Goal: Communication & Community: Answer question/provide support

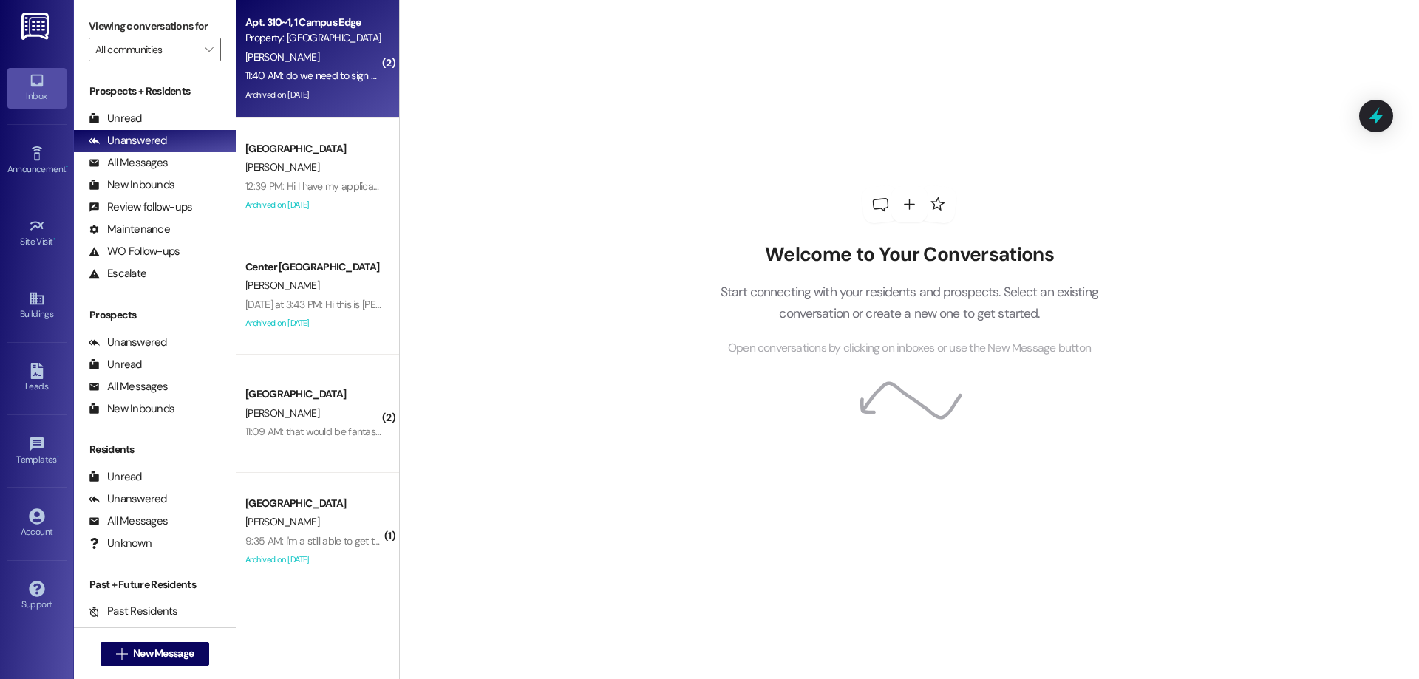
click at [338, 37] on div "Property: [GEOGRAPHIC_DATA]" at bounding box center [313, 38] width 137 height 16
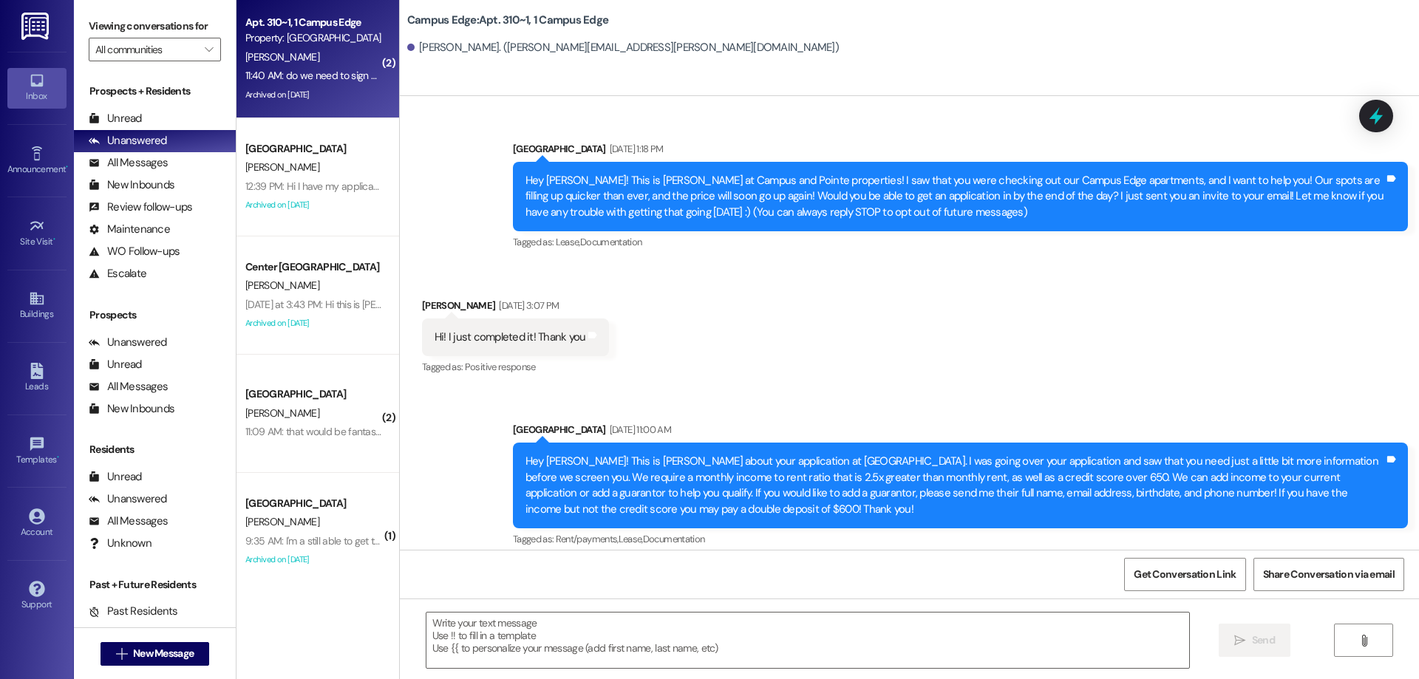
scroll to position [9062, 0]
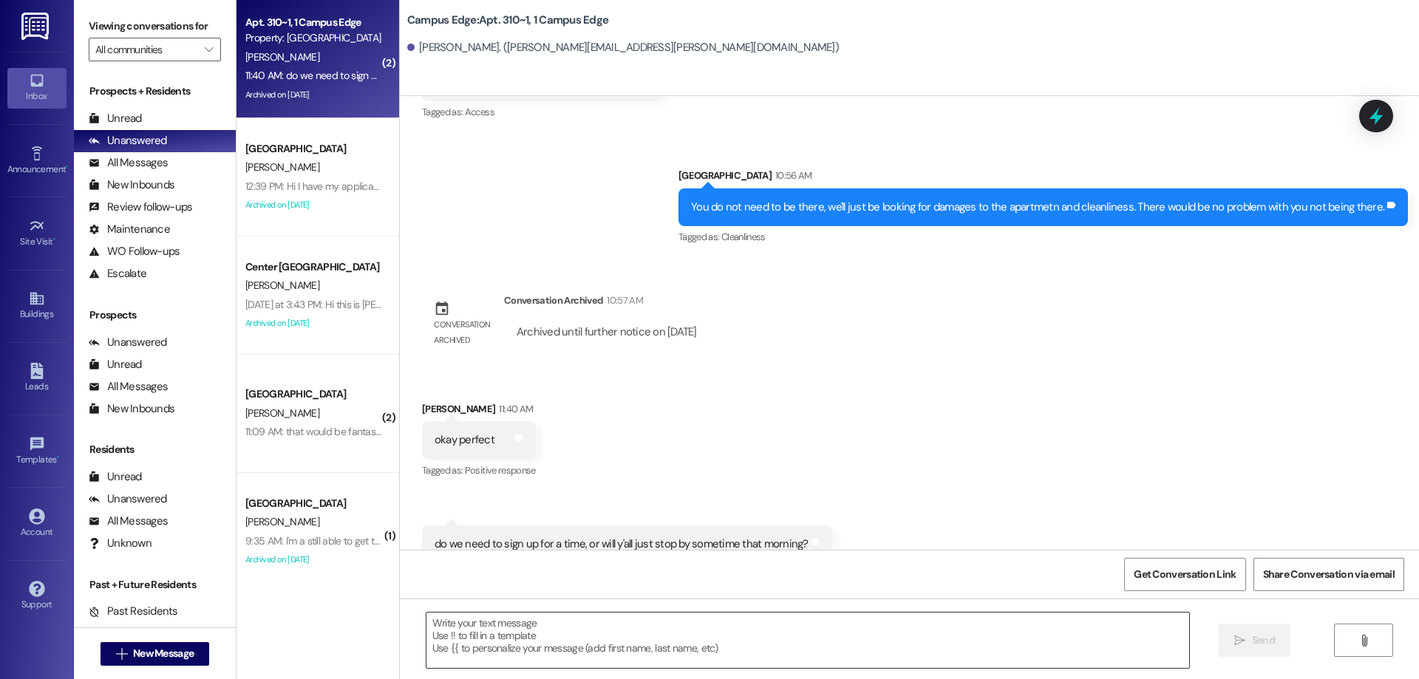
click at [748, 642] on textarea at bounding box center [807, 640] width 763 height 55
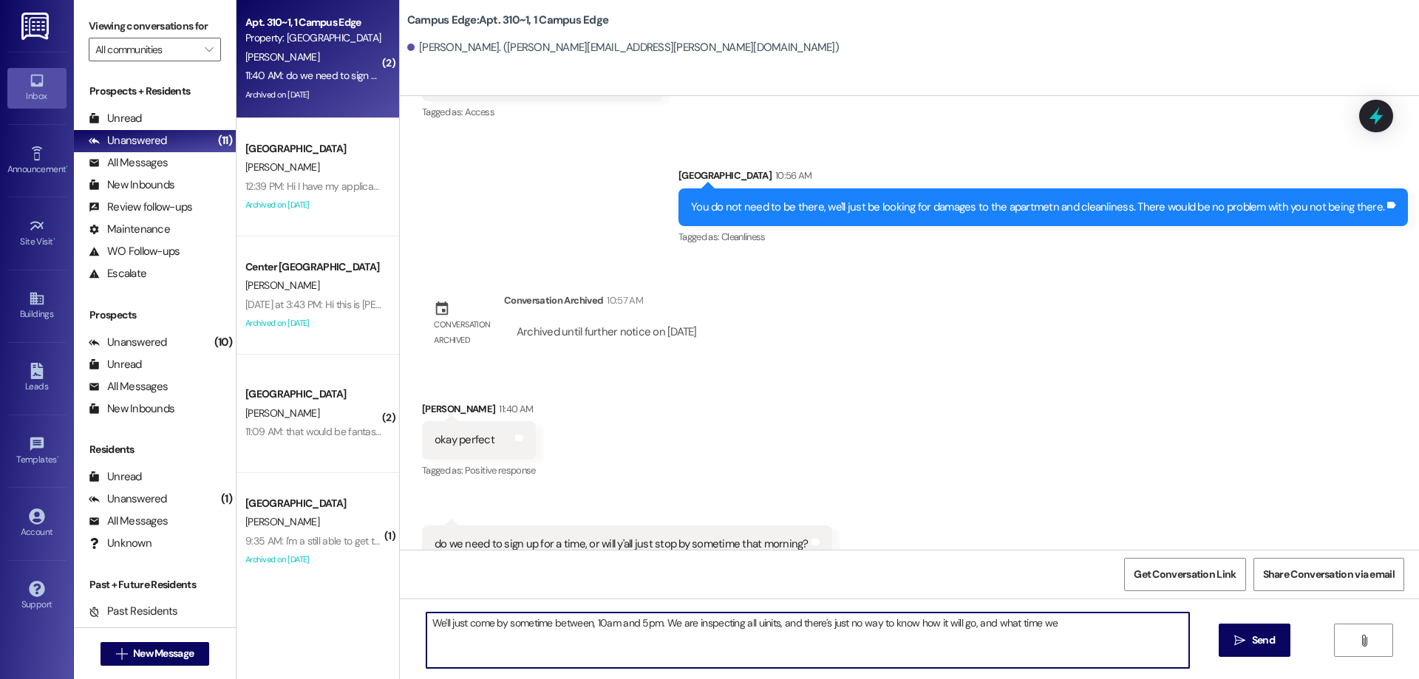
click at [1132, 625] on textarea "We'll just come by sometime between, 10am and 5pm. We are inspecting all uinits…" at bounding box center [807, 640] width 763 height 55
click at [1122, 627] on textarea "We'll just come by sometime between, 10am and 5pm. We are inspecting all uinits…" at bounding box center [807, 640] width 763 height 55
type textarea "We'll just come by sometime between, 10am and 5pm. We are inspecting all uinits…"
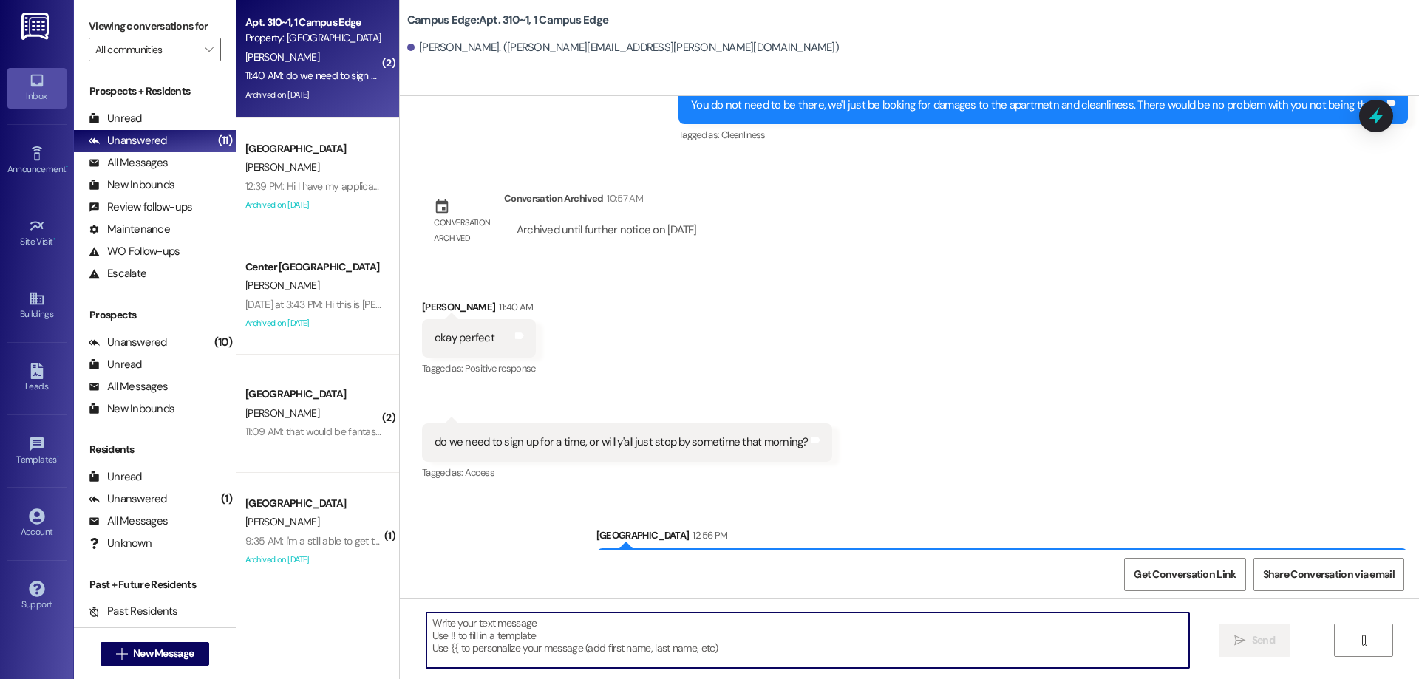
scroll to position [9164, 0]
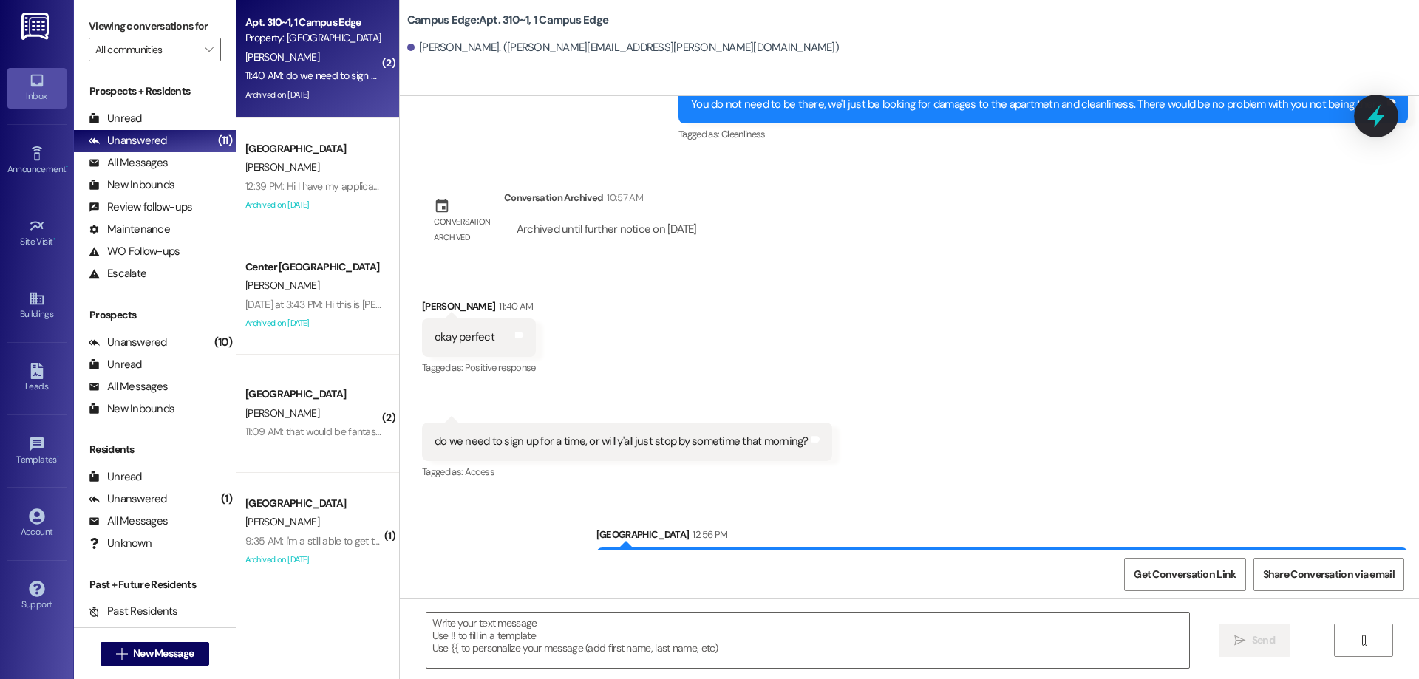
click at [1378, 105] on icon at bounding box center [1376, 115] width 25 height 25
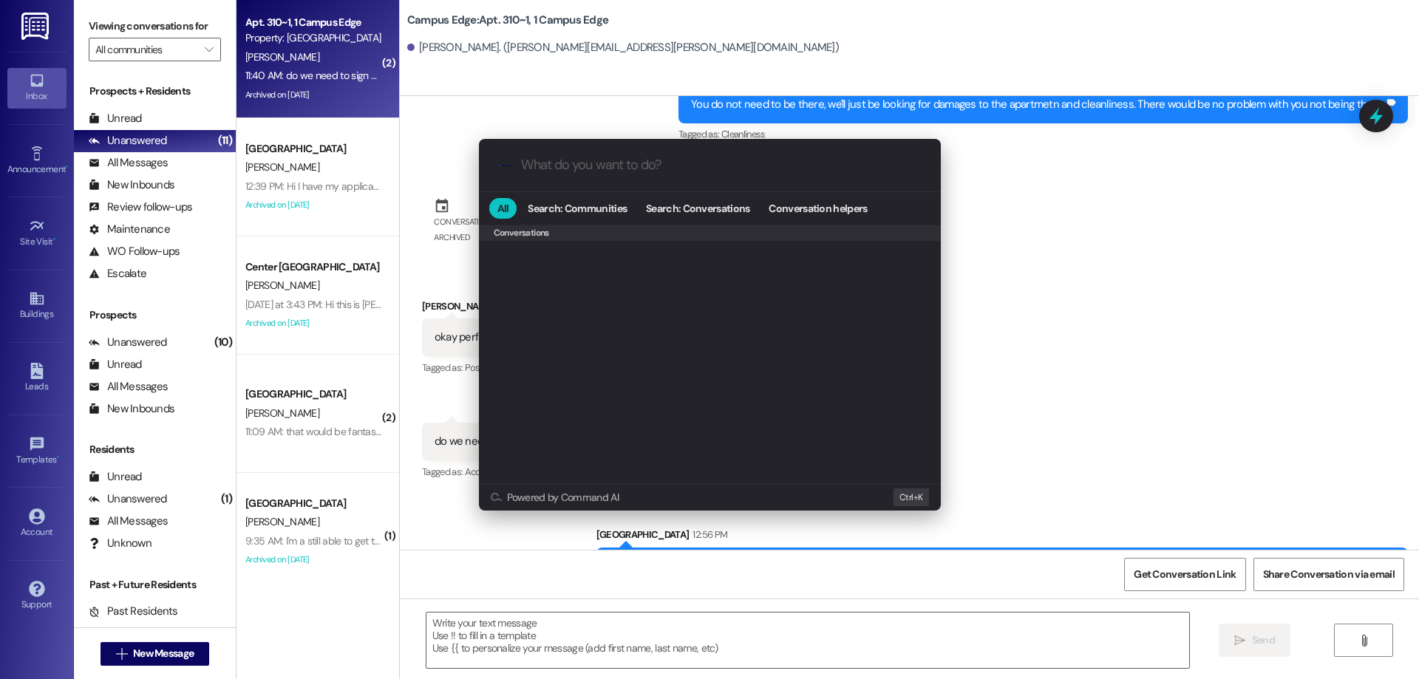
scroll to position [644, 0]
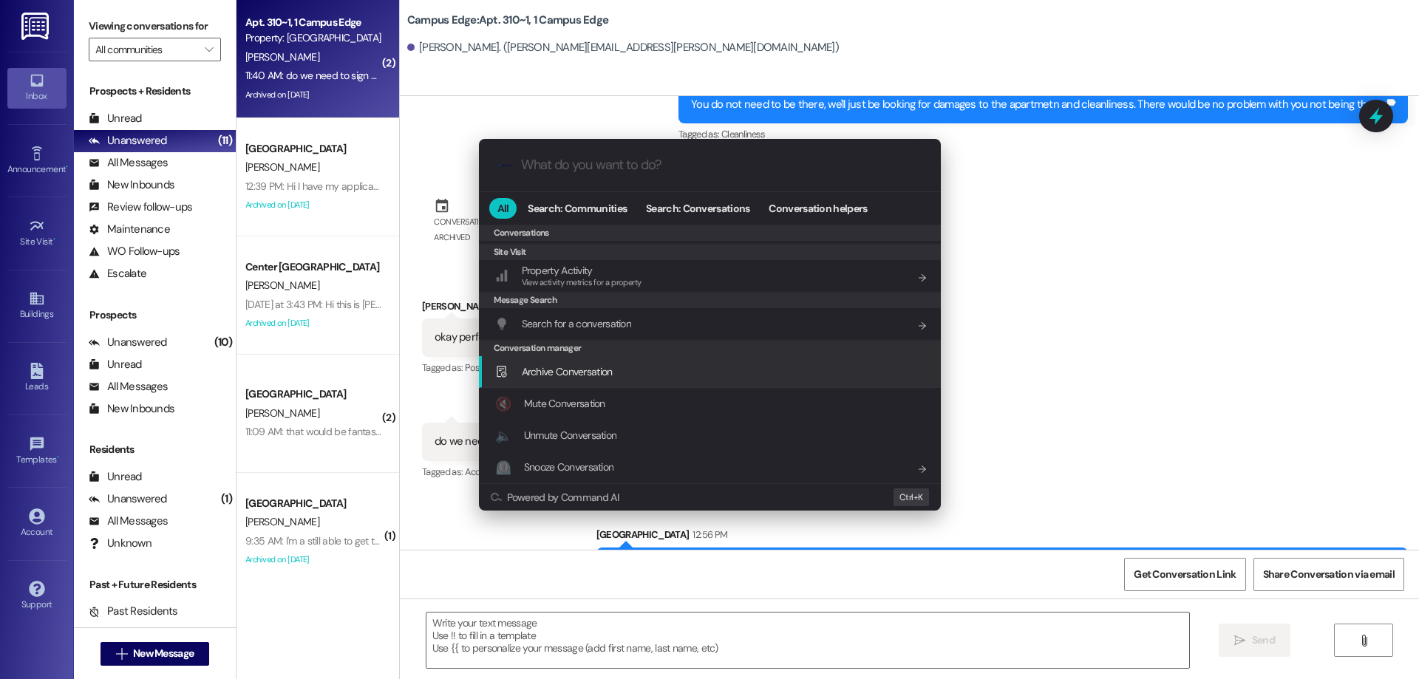
click at [625, 370] on div "Archive Conversation Add shortcut" at bounding box center [711, 372] width 432 height 16
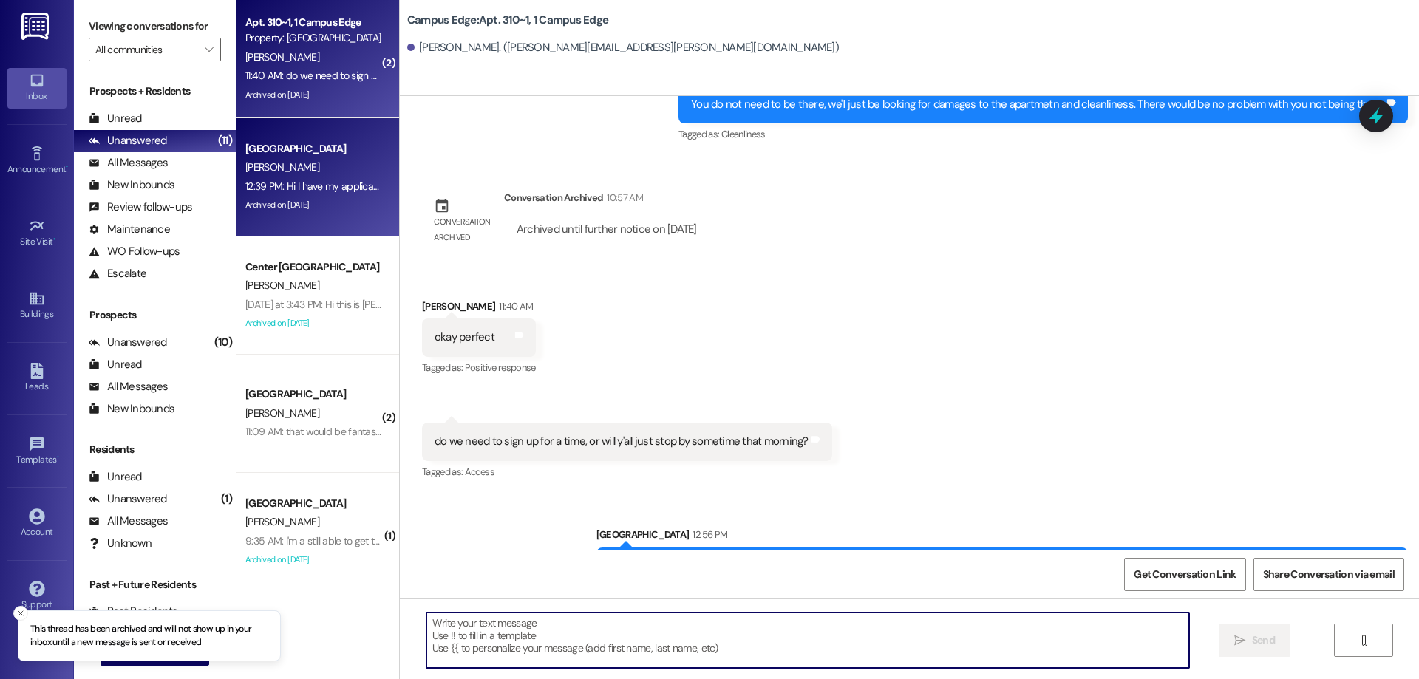
click at [355, 203] on div "Archived on [DATE]" at bounding box center [314, 205] width 140 height 18
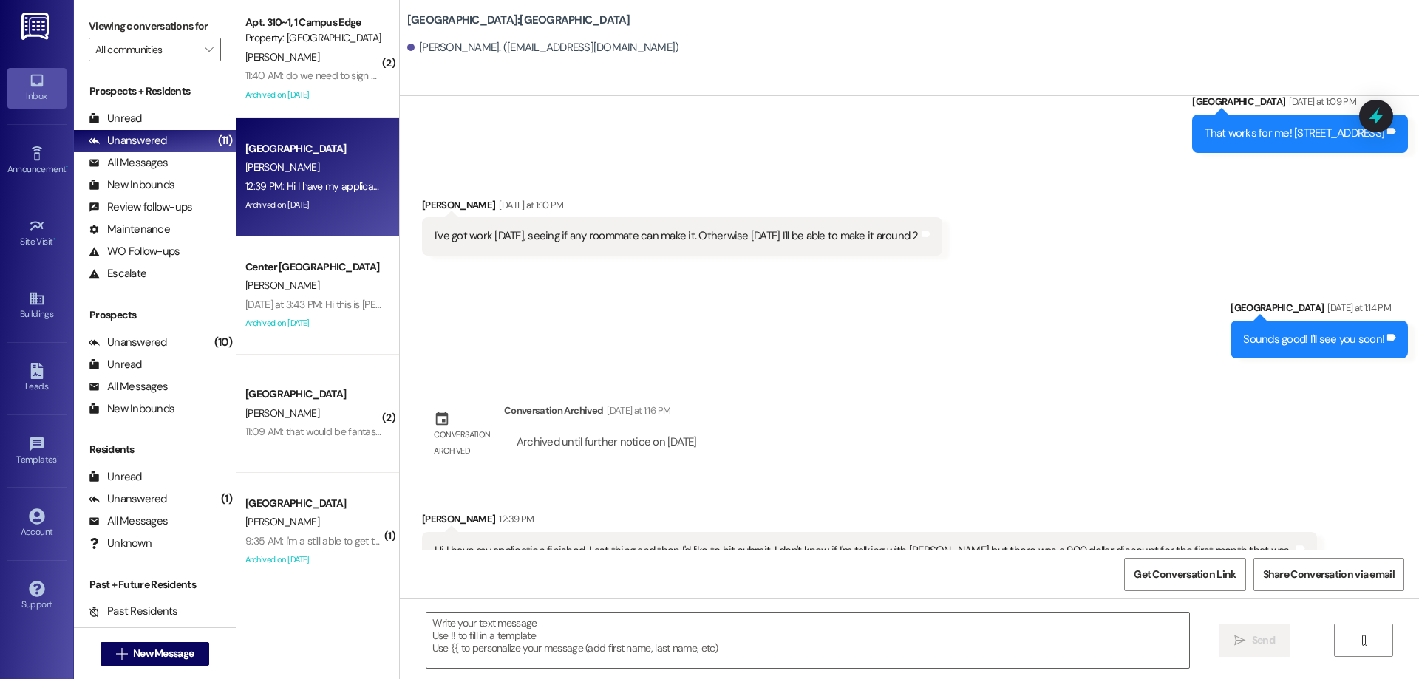
scroll to position [4417, 0]
click at [1361, 118] on div at bounding box center [1376, 116] width 44 height 42
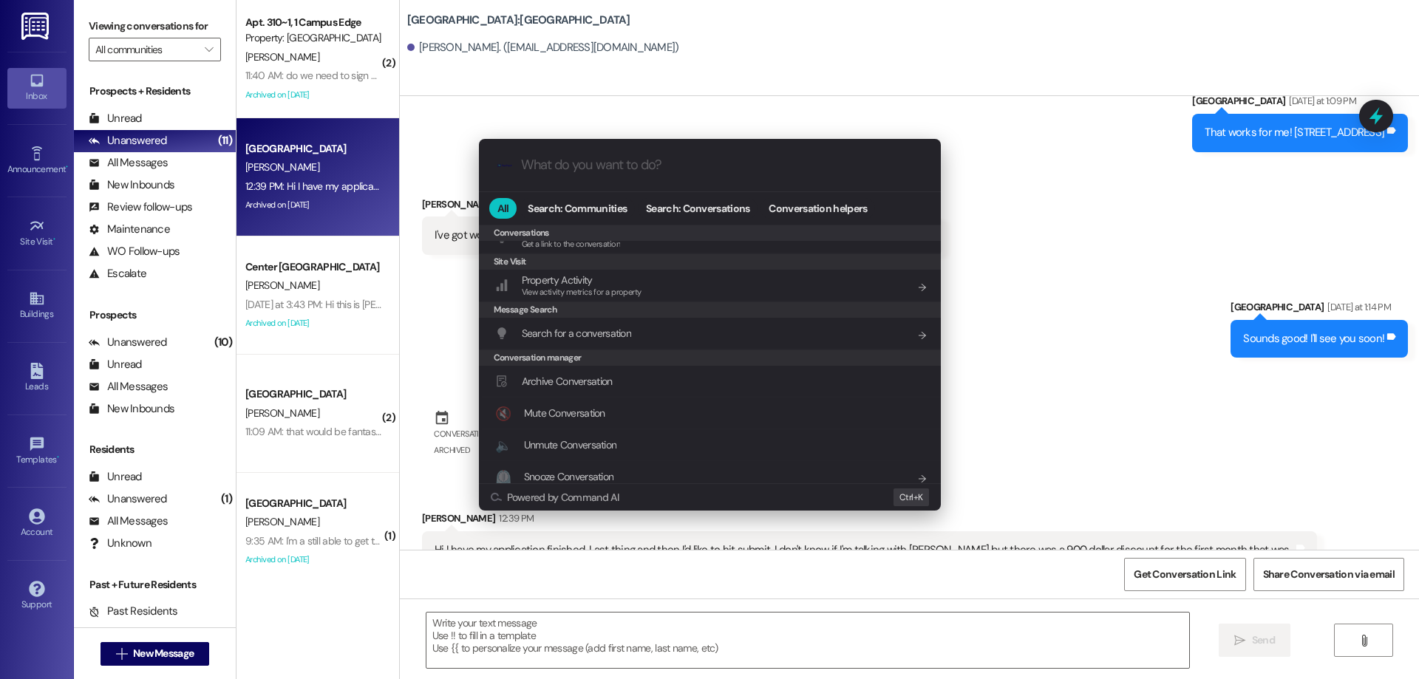
scroll to position [644, 0]
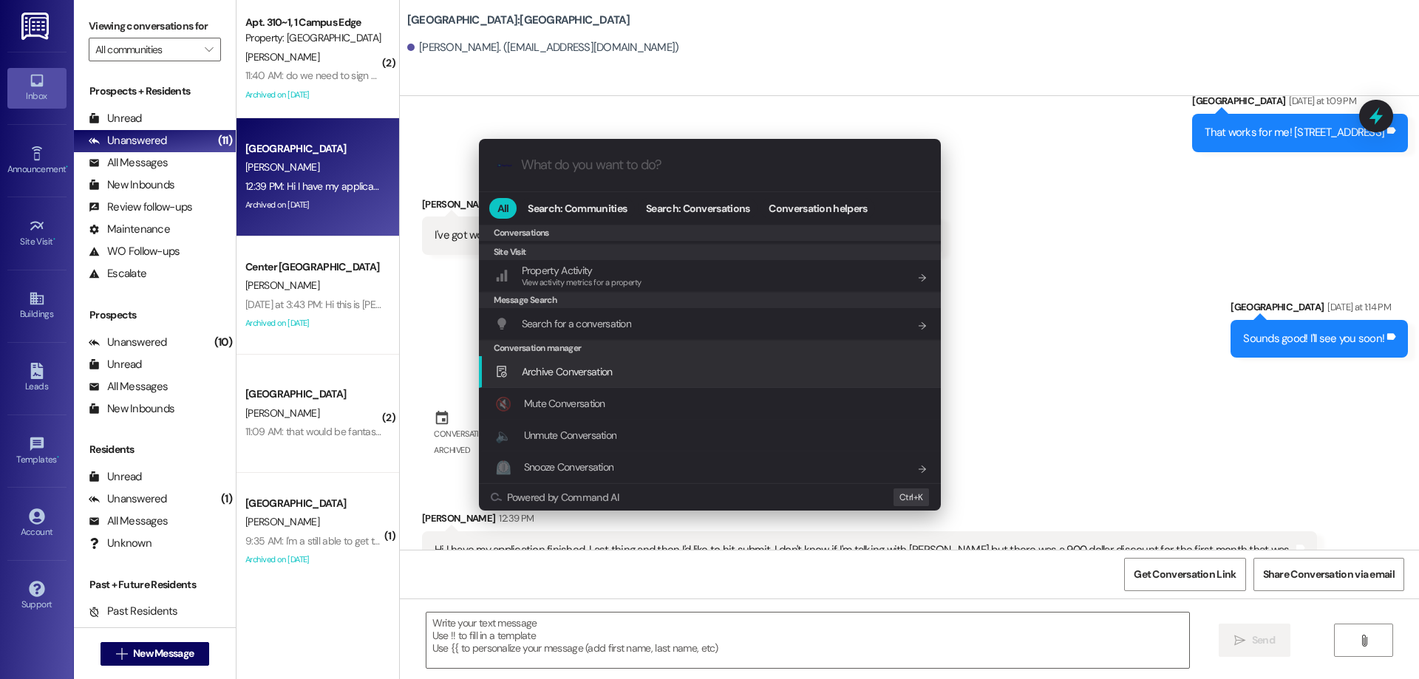
click at [673, 376] on div "Archive Conversation Add shortcut" at bounding box center [711, 372] width 432 height 16
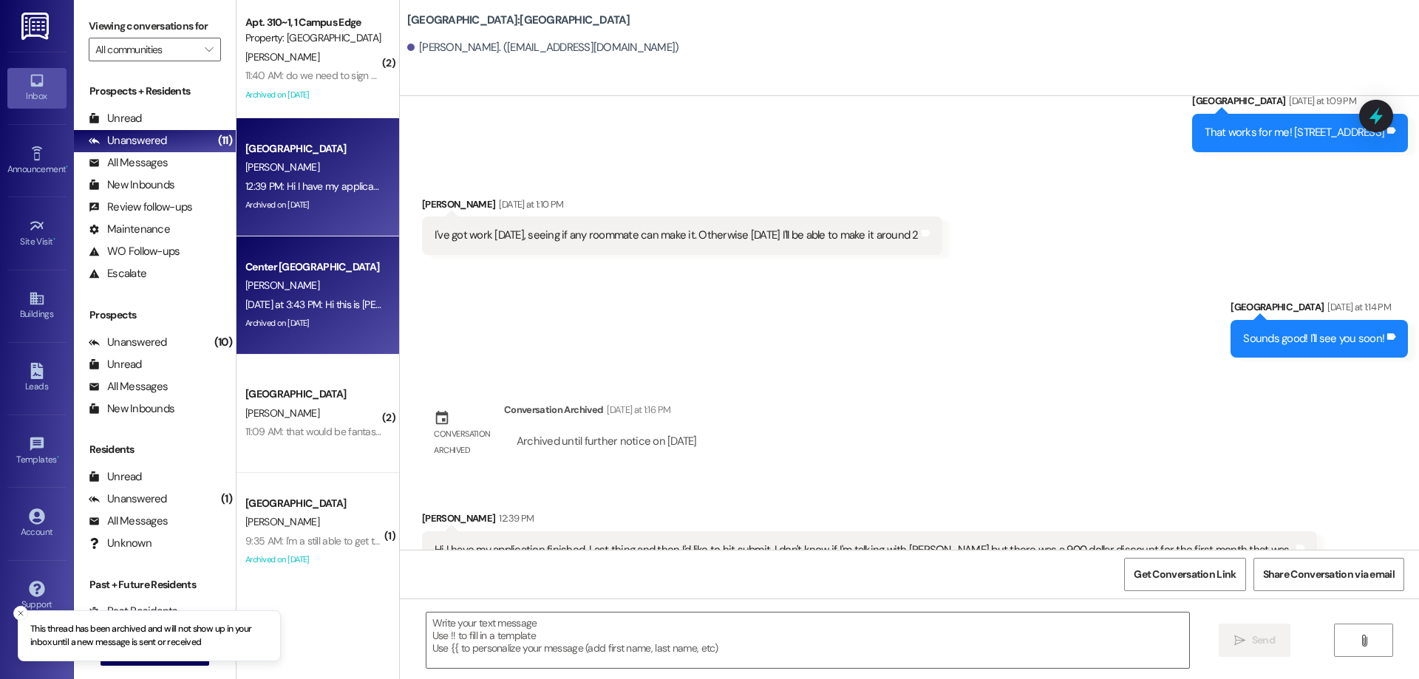
click at [342, 315] on div "Archived on [DATE]" at bounding box center [314, 323] width 140 height 18
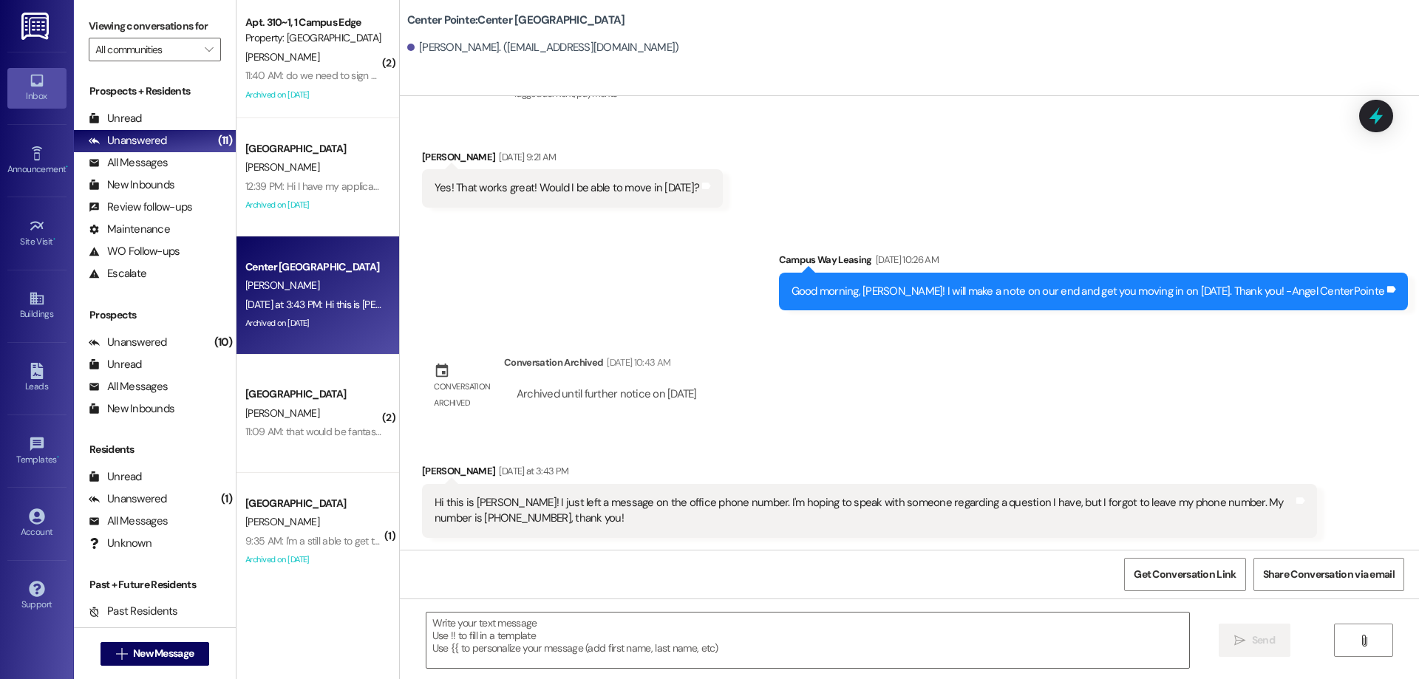
scroll to position [417, 0]
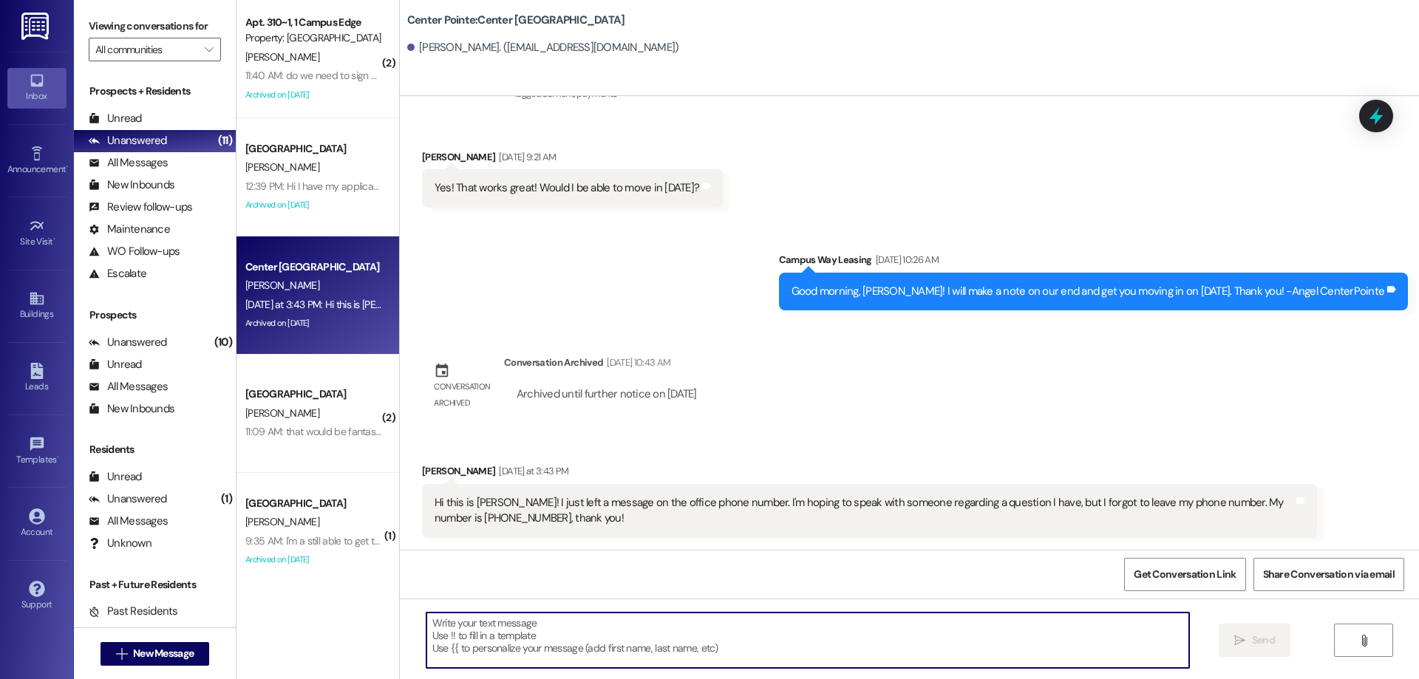
click at [682, 649] on textarea at bounding box center [807, 640] width 763 height 55
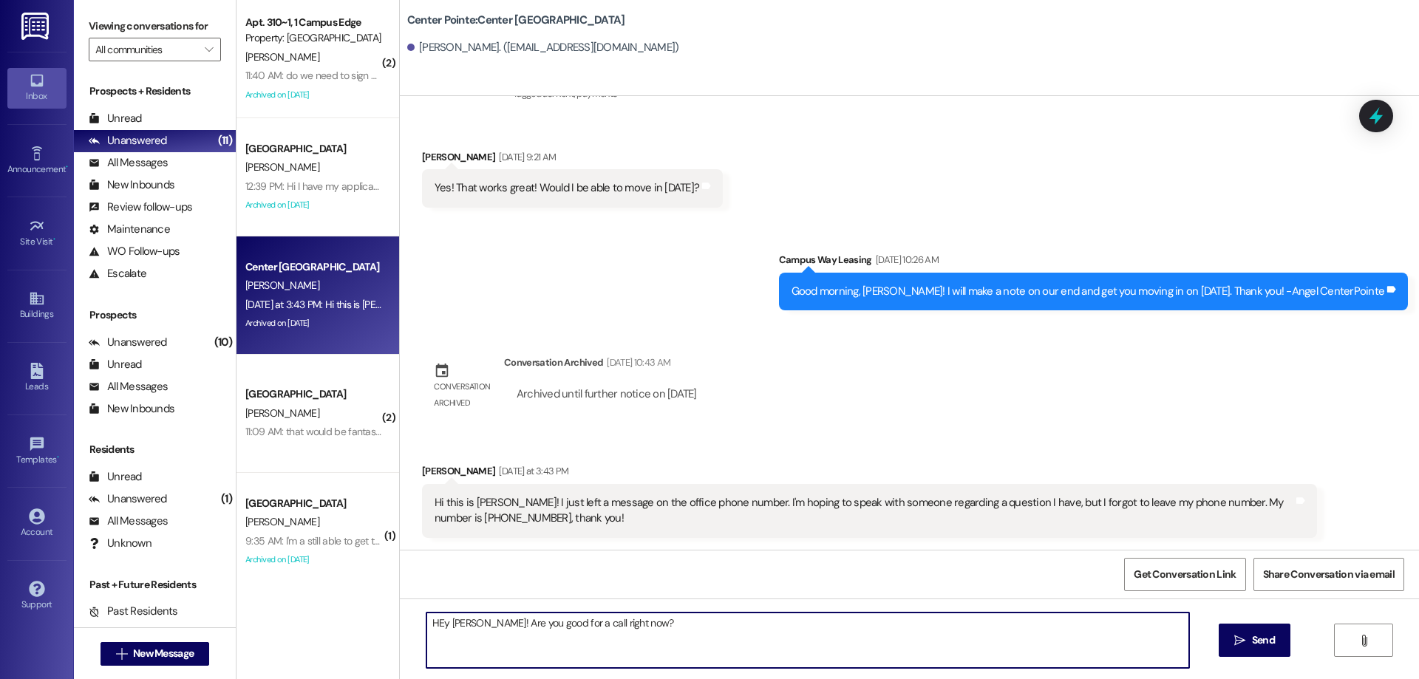
click at [431, 624] on textarea "HEy [PERSON_NAME]! Are you good for a call right now?" at bounding box center [807, 640] width 763 height 55
type textarea "Hey [PERSON_NAME]! Are you good for a call right now?"
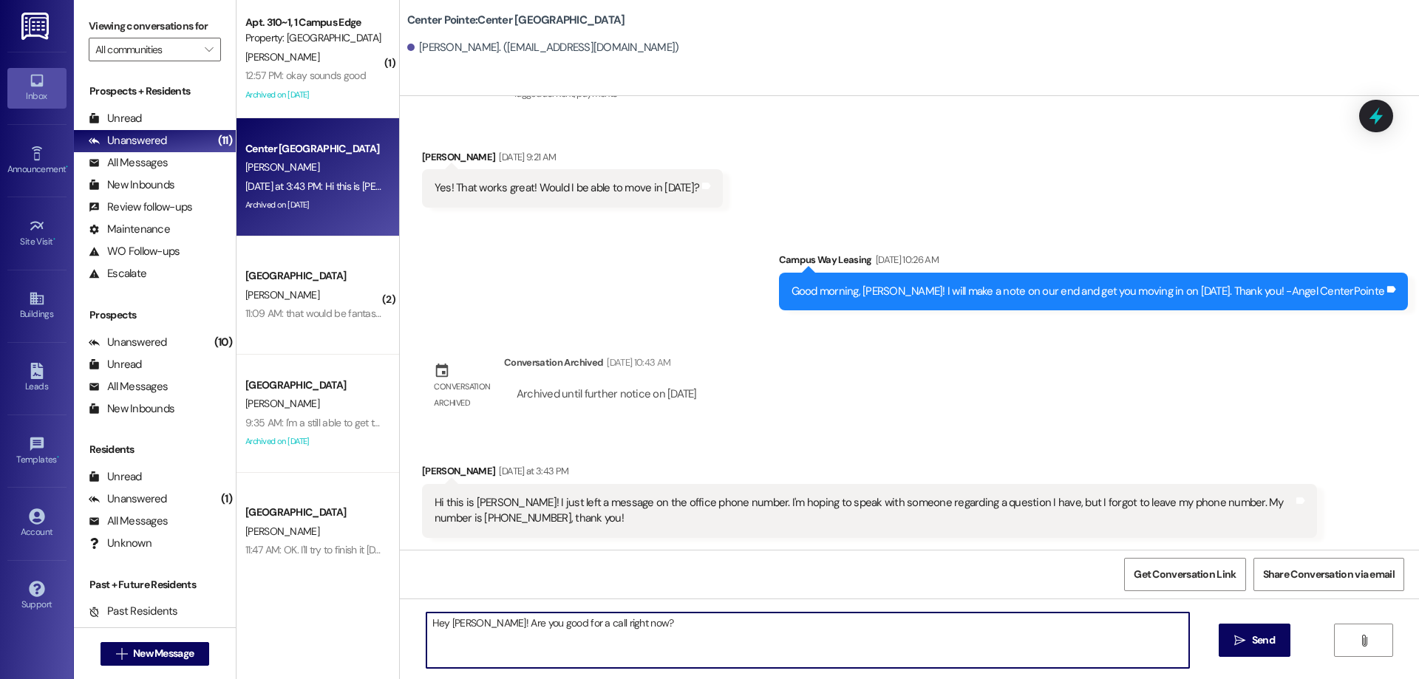
drag, startPoint x: 701, startPoint y: 648, endPoint x: 274, endPoint y: 646, distance: 426.4
click at [274, 646] on div "( 1 ) Apt. 310~1, 1 Campus Edge Property: [GEOGRAPHIC_DATA][PERSON_NAME] 12:57 …" at bounding box center [828, 339] width 1183 height 679
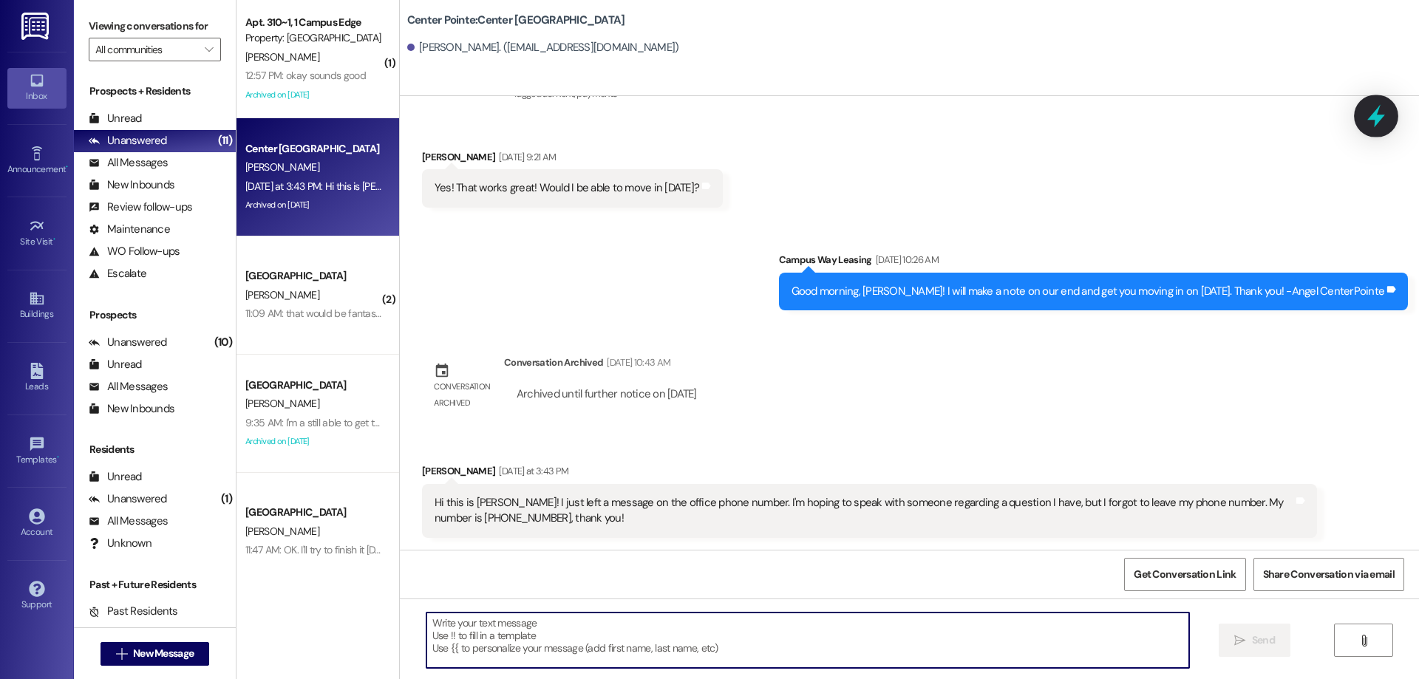
click at [1372, 120] on icon at bounding box center [1376, 115] width 25 height 25
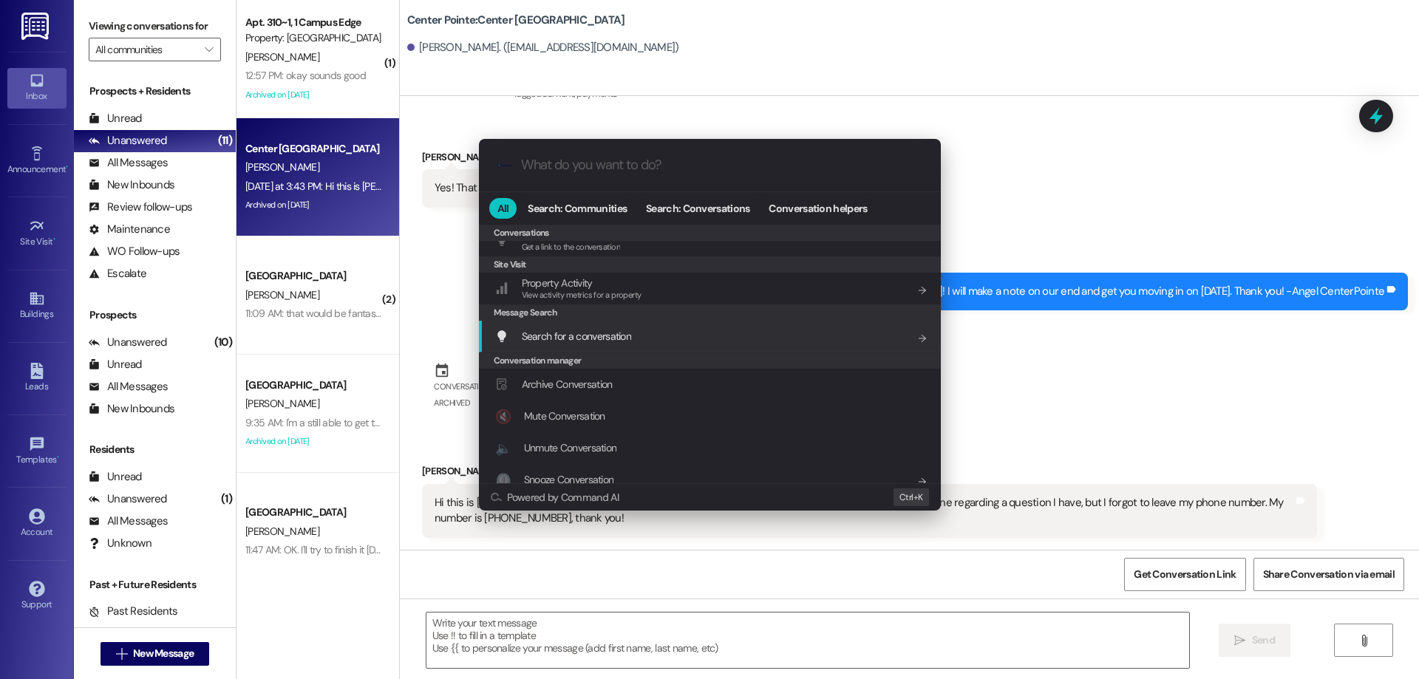
scroll to position [644, 0]
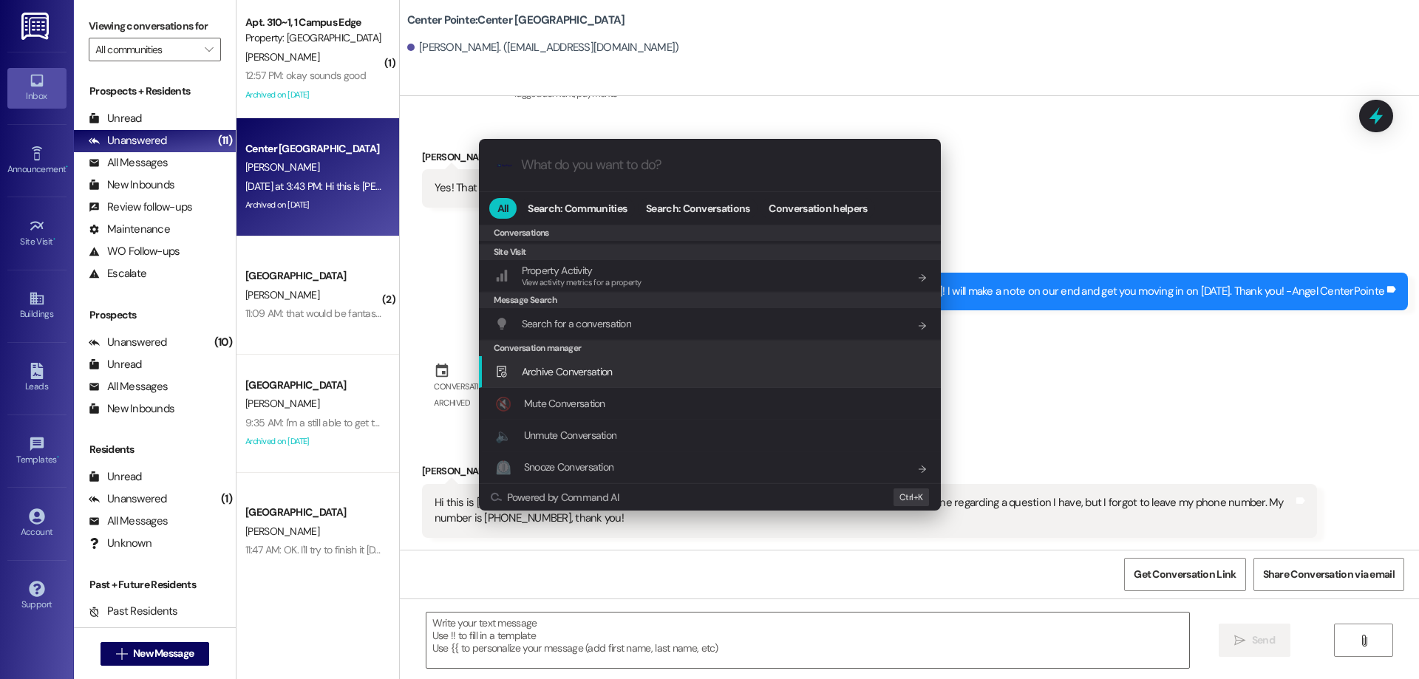
click at [571, 377] on span "Archive Conversation" at bounding box center [567, 371] width 91 height 13
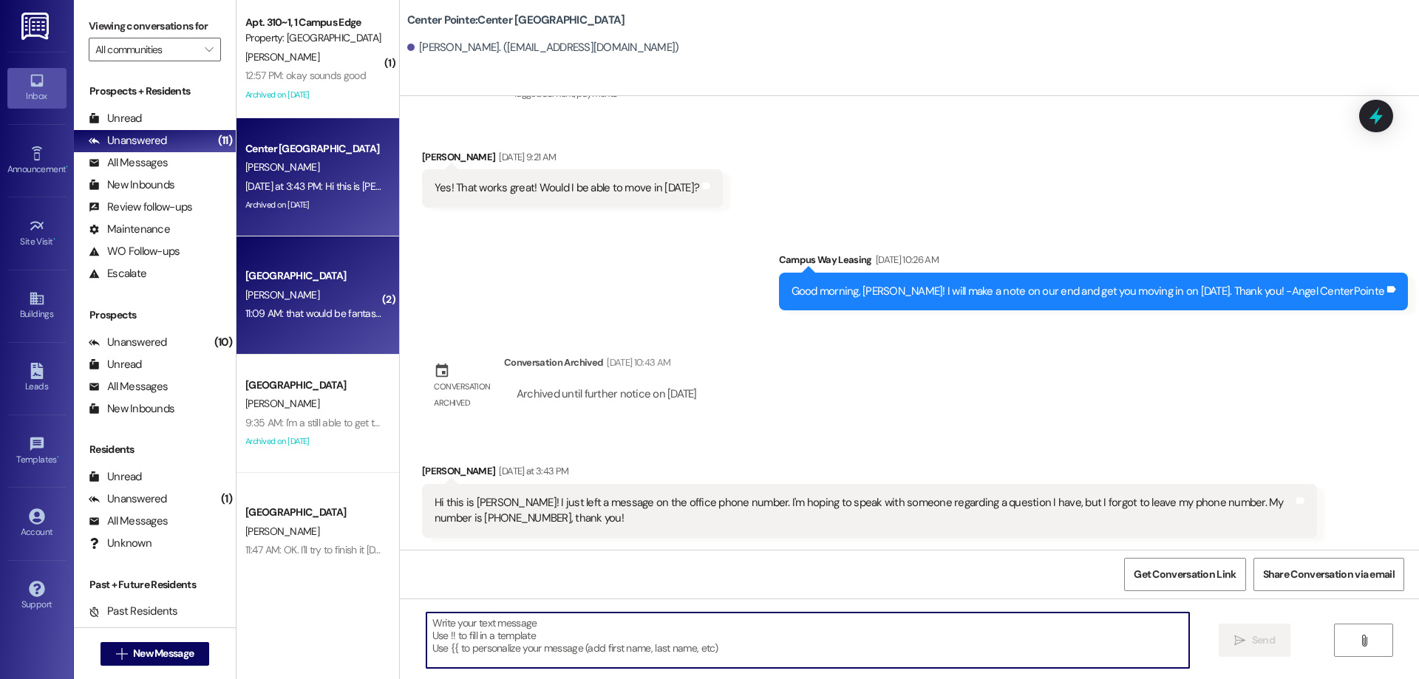
click at [324, 311] on div "11:09 AM: that would be fantastic! we'd love to move in as soon as possible but…" at bounding box center [565, 313] width 641 height 13
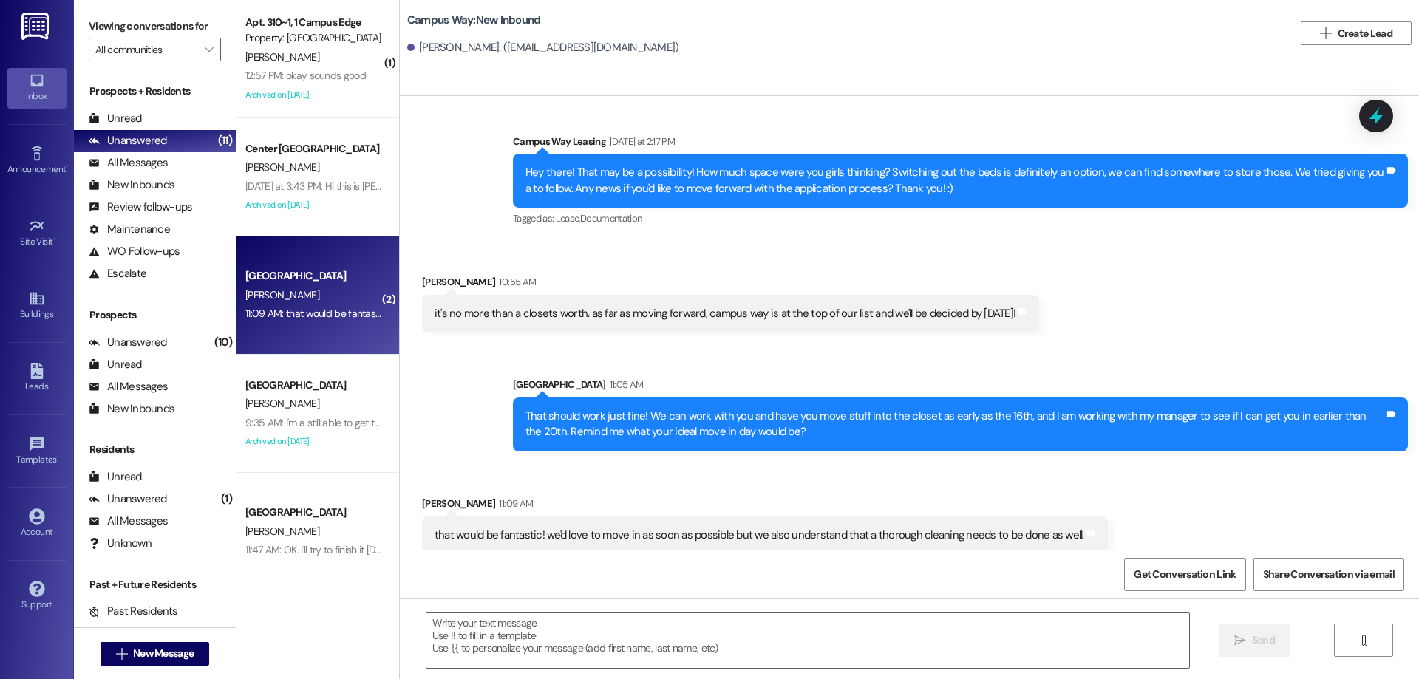
scroll to position [500, 0]
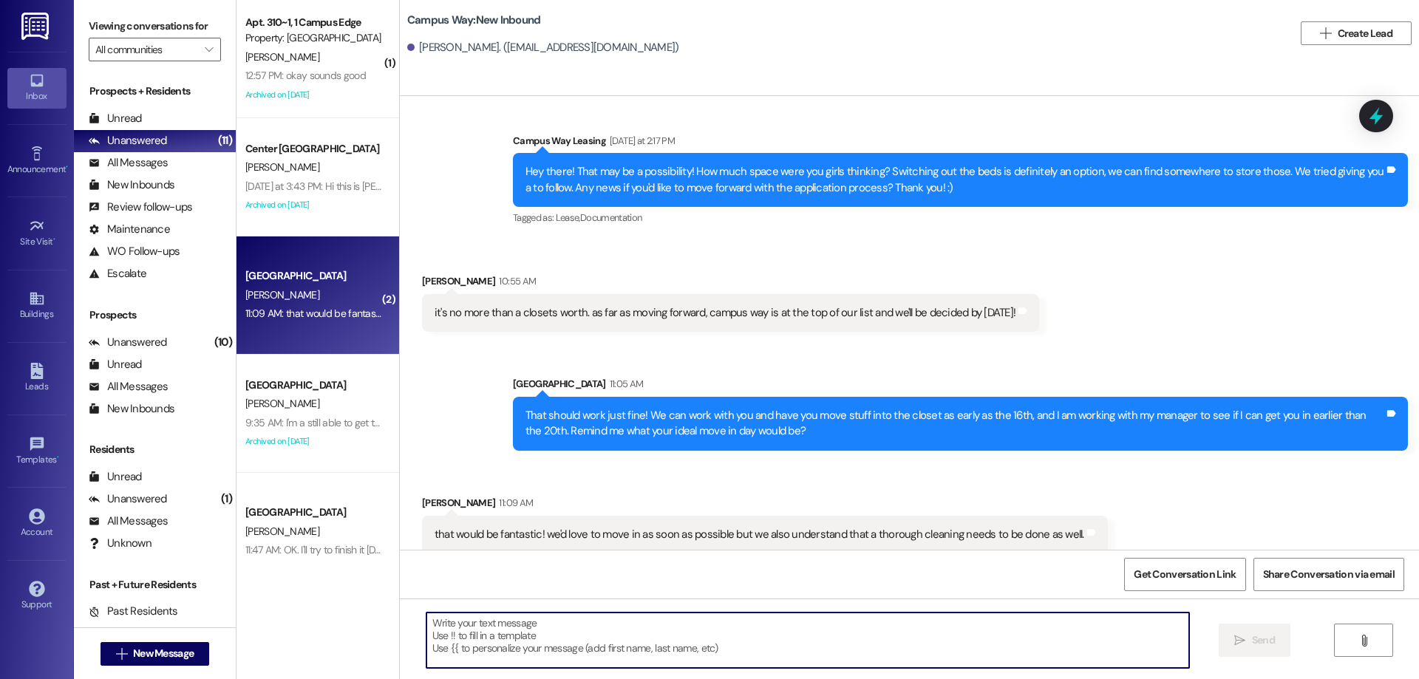
click at [539, 644] on textarea at bounding box center [807, 640] width 763 height 55
type textarea "Hey Evva! Can we call about this?"
drag, startPoint x: 645, startPoint y: 629, endPoint x: 394, endPoint y: 616, distance: 251.6
click at [400, 616] on div "Hey Evva! Can we call about this?  Send " at bounding box center [909, 654] width 1019 height 111
click at [130, 664] on button " New Message" at bounding box center [155, 654] width 109 height 24
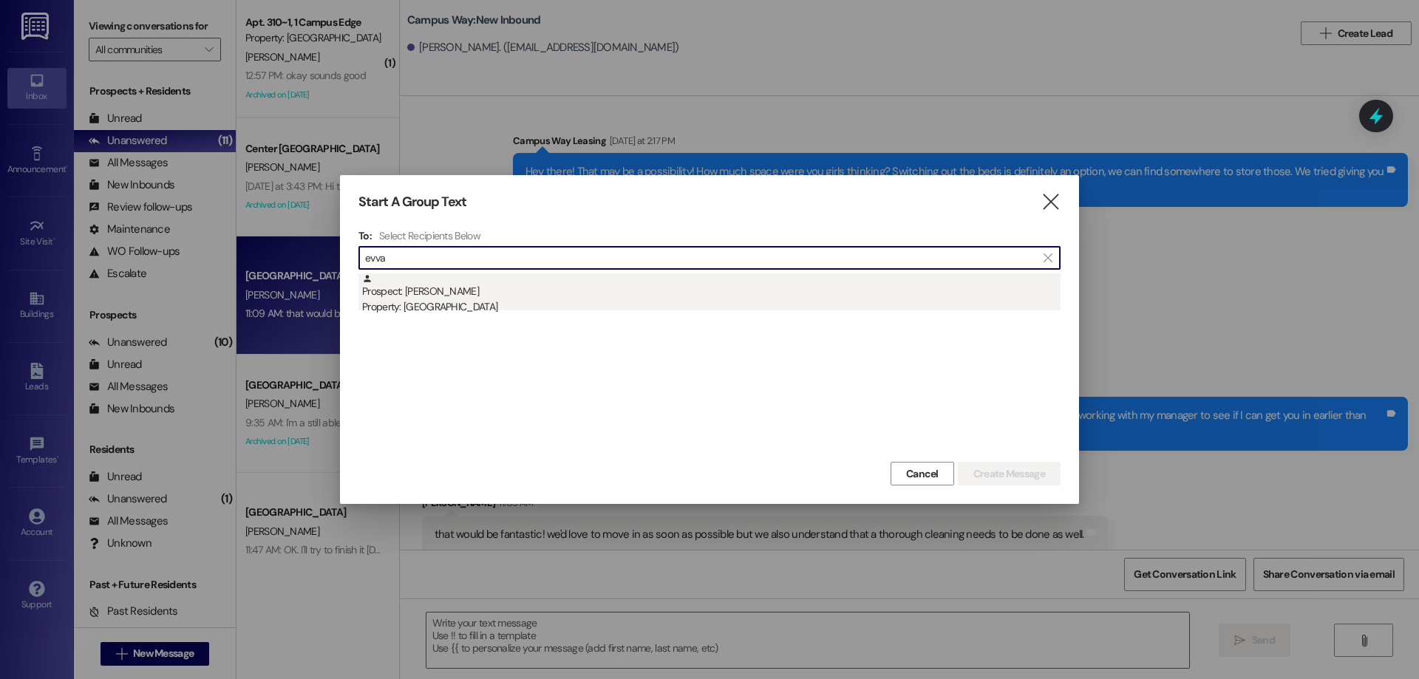
type input "evva"
click at [485, 290] on div "Prospect: [PERSON_NAME] Property: Campus Way" at bounding box center [711, 294] width 698 height 42
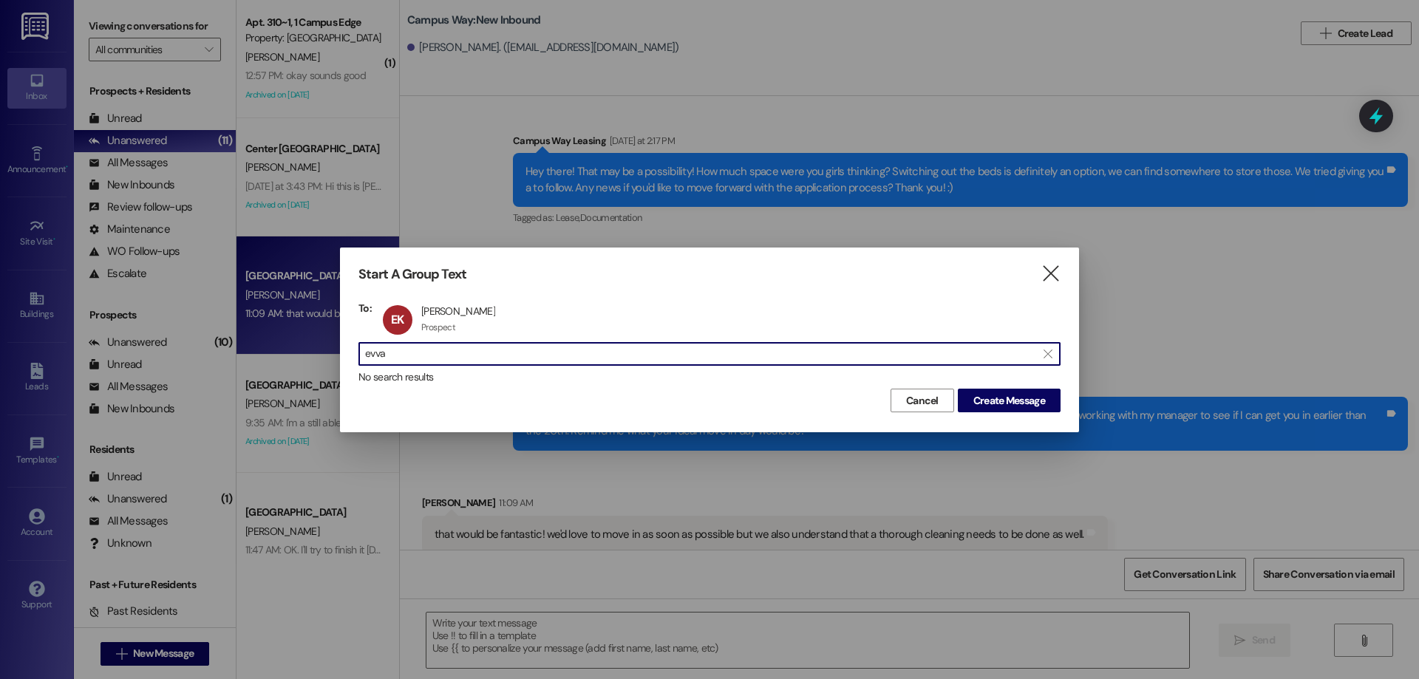
drag, startPoint x: 417, startPoint y: 364, endPoint x: 293, endPoint y: 365, distance: 124.2
click at [294, 366] on div "Start A Group Text  To: EK [PERSON_NAME] [PERSON_NAME] Prospect Prospect click…" at bounding box center [709, 339] width 1419 height 679
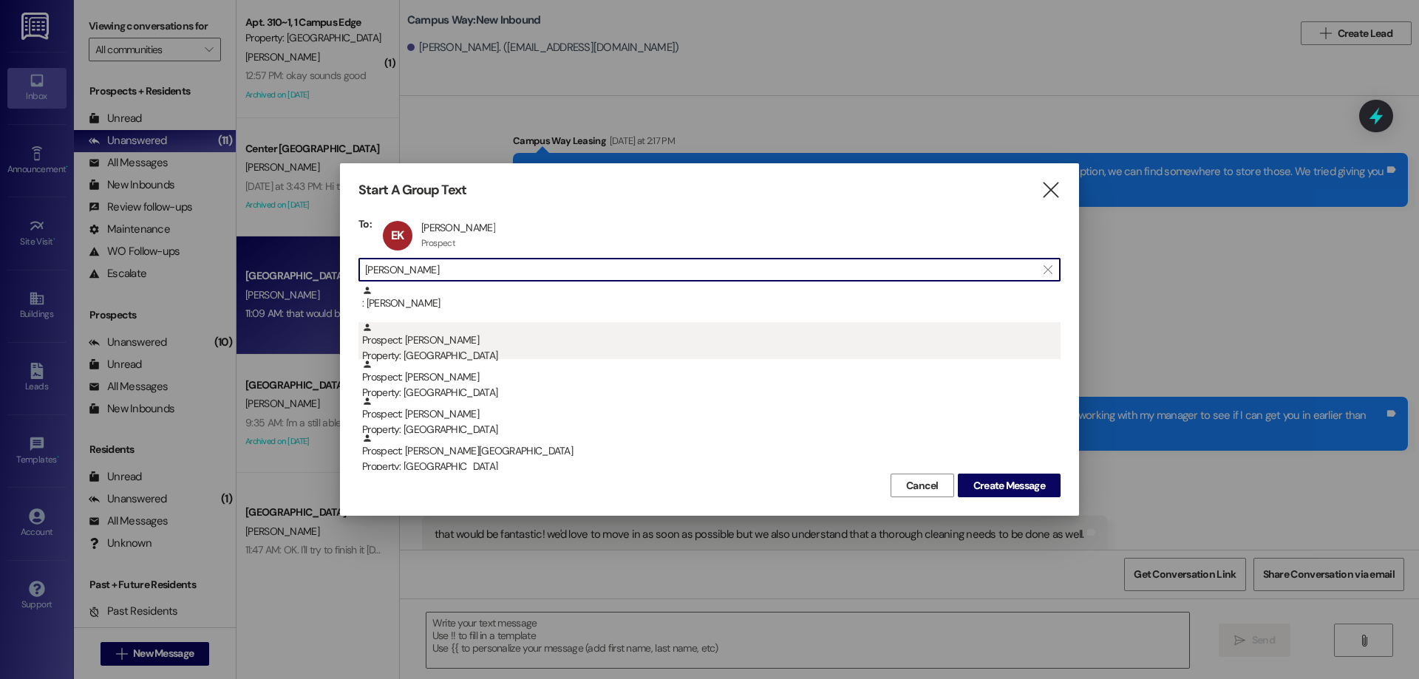
type input "[PERSON_NAME]"
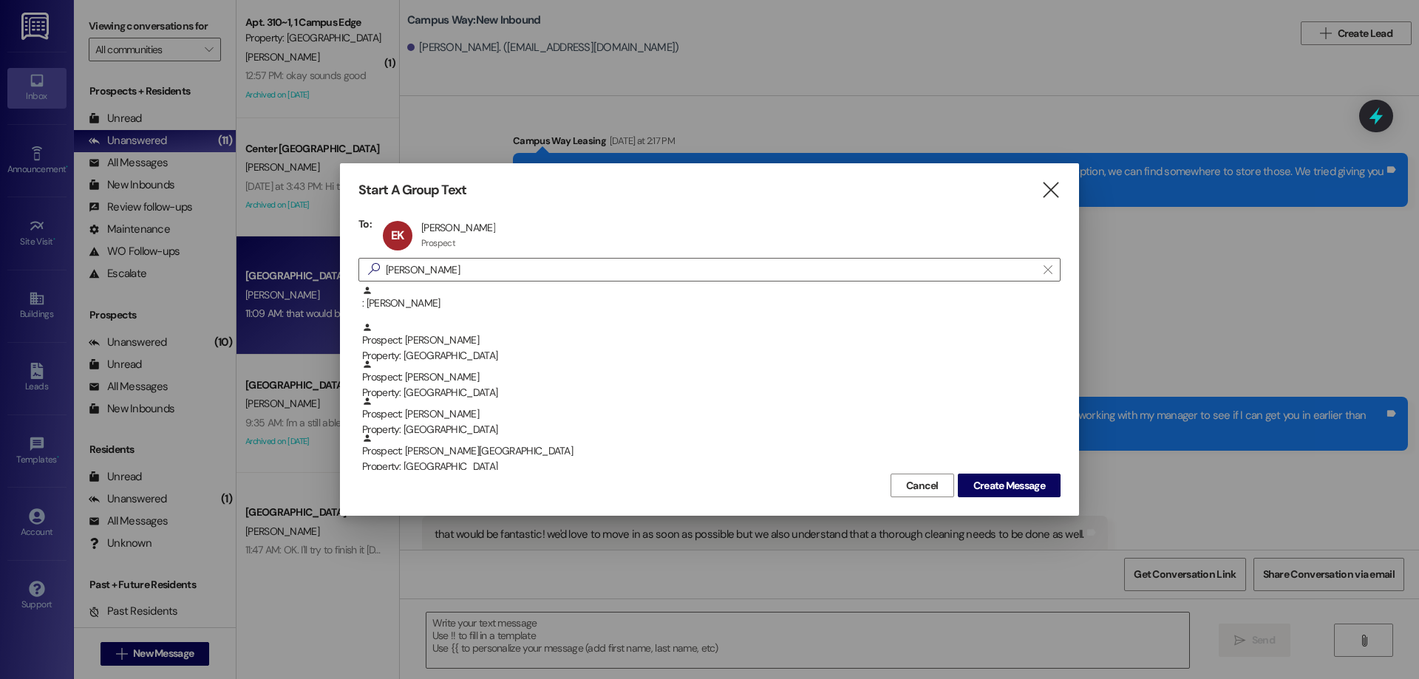
drag, startPoint x: 565, startPoint y: 350, endPoint x: 1294, endPoint y: 442, distance: 734.6
click at [710, 353] on div "Property: [GEOGRAPHIC_DATA]" at bounding box center [711, 356] width 698 height 16
click at [982, 480] on span "Create Message" at bounding box center [1009, 486] width 72 height 16
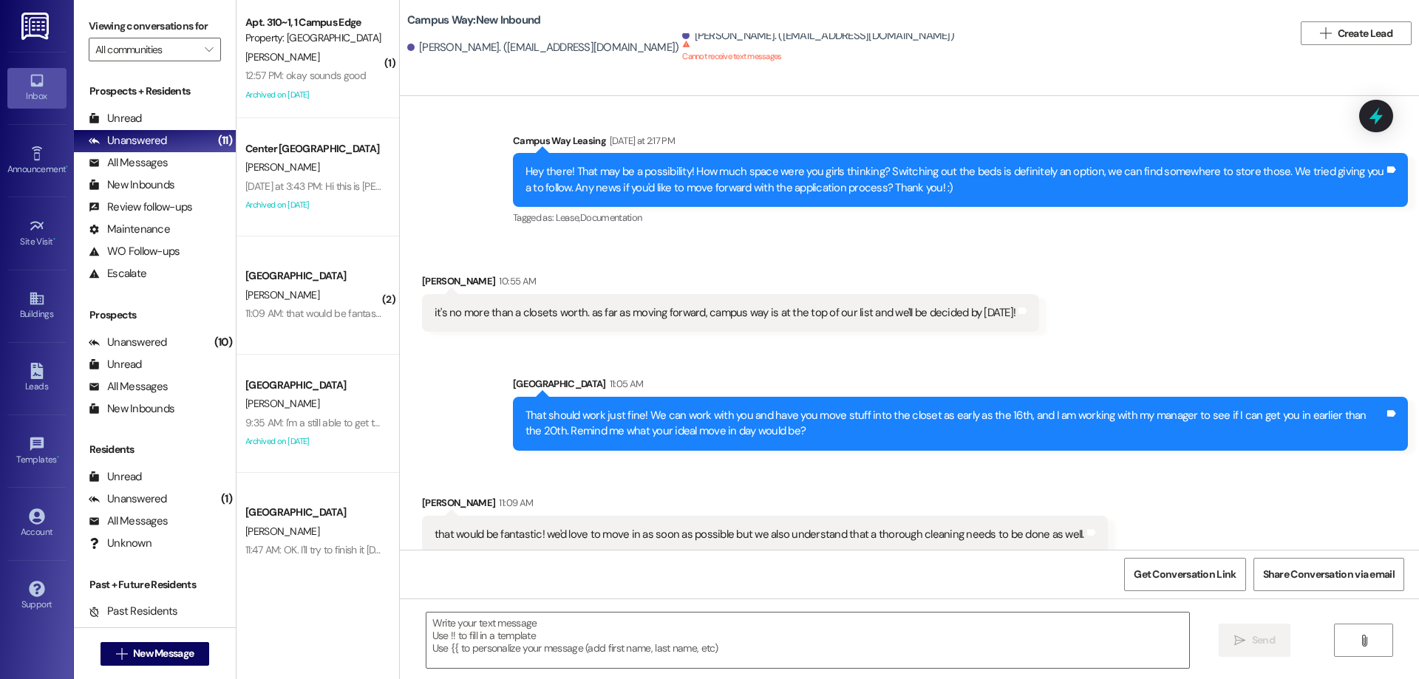
scroll to position [0, 0]
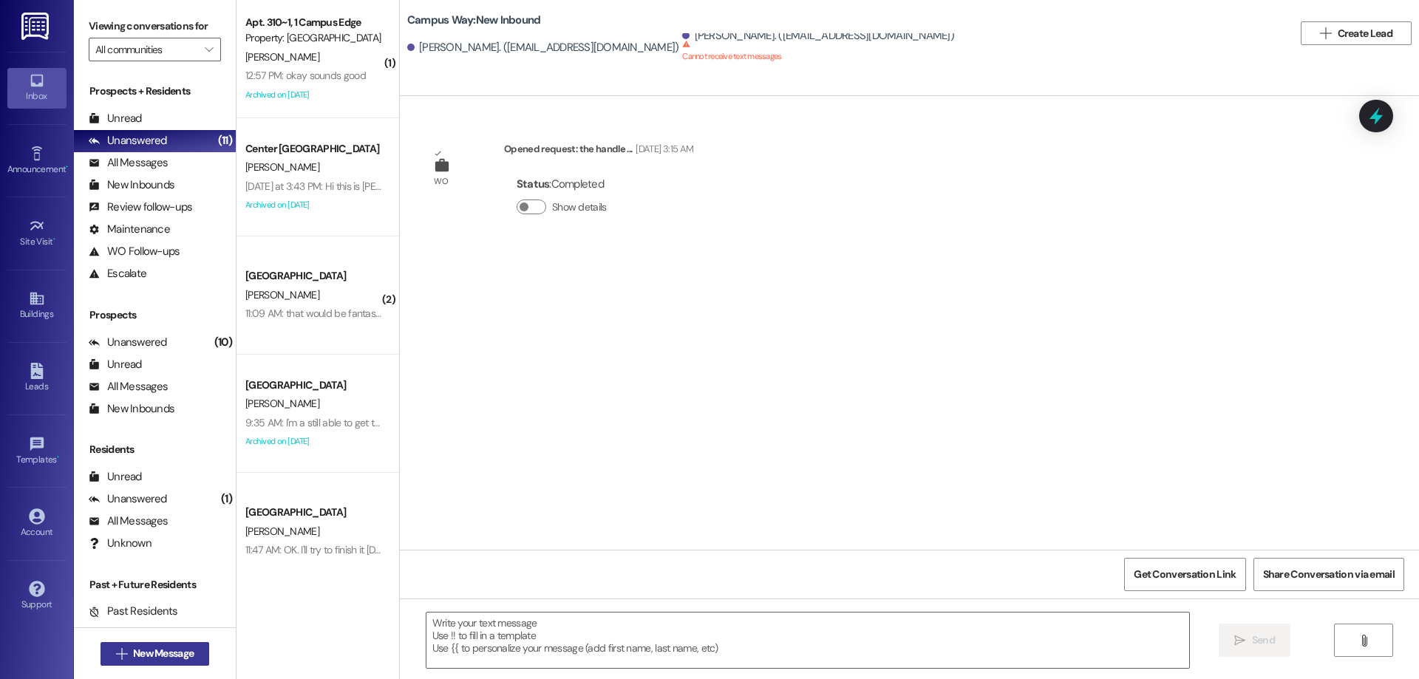
click at [133, 648] on span "New Message" at bounding box center [163, 654] width 61 height 16
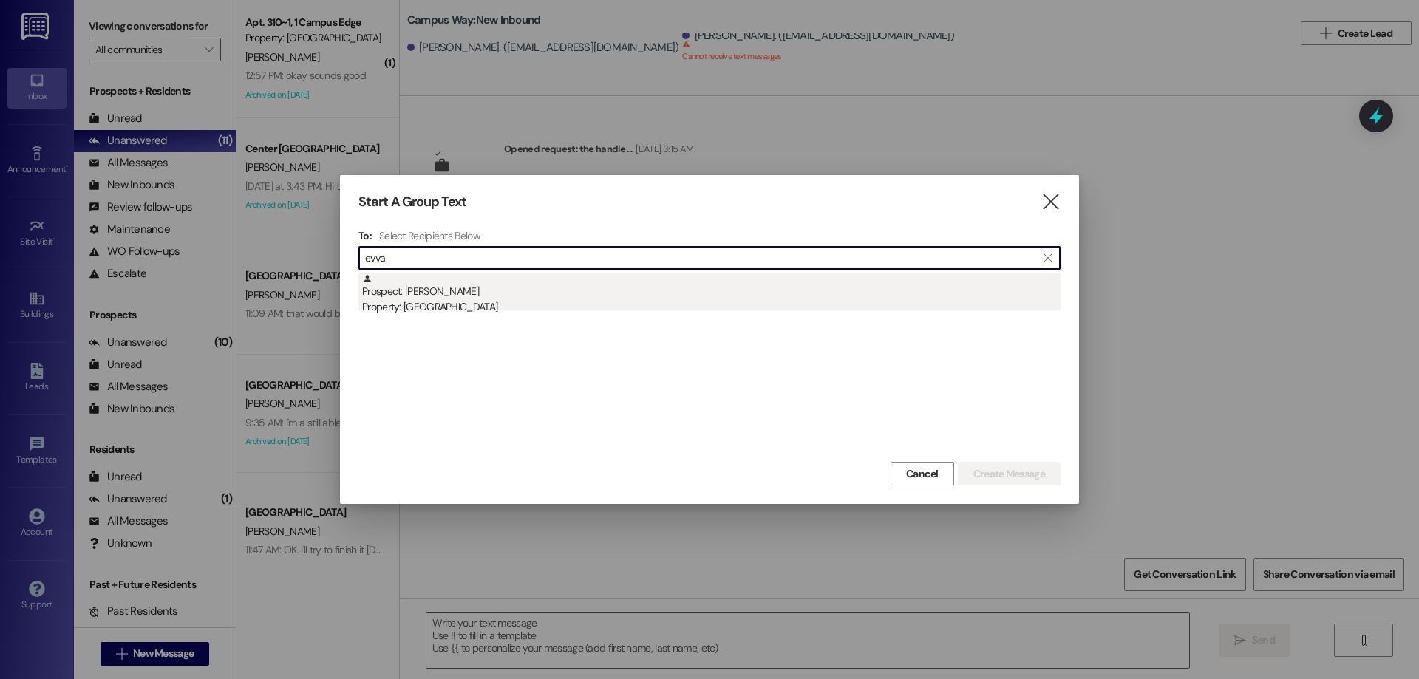
type input "evva"
click at [529, 290] on div "Prospect: [PERSON_NAME] Property: Campus Way" at bounding box center [711, 294] width 698 height 42
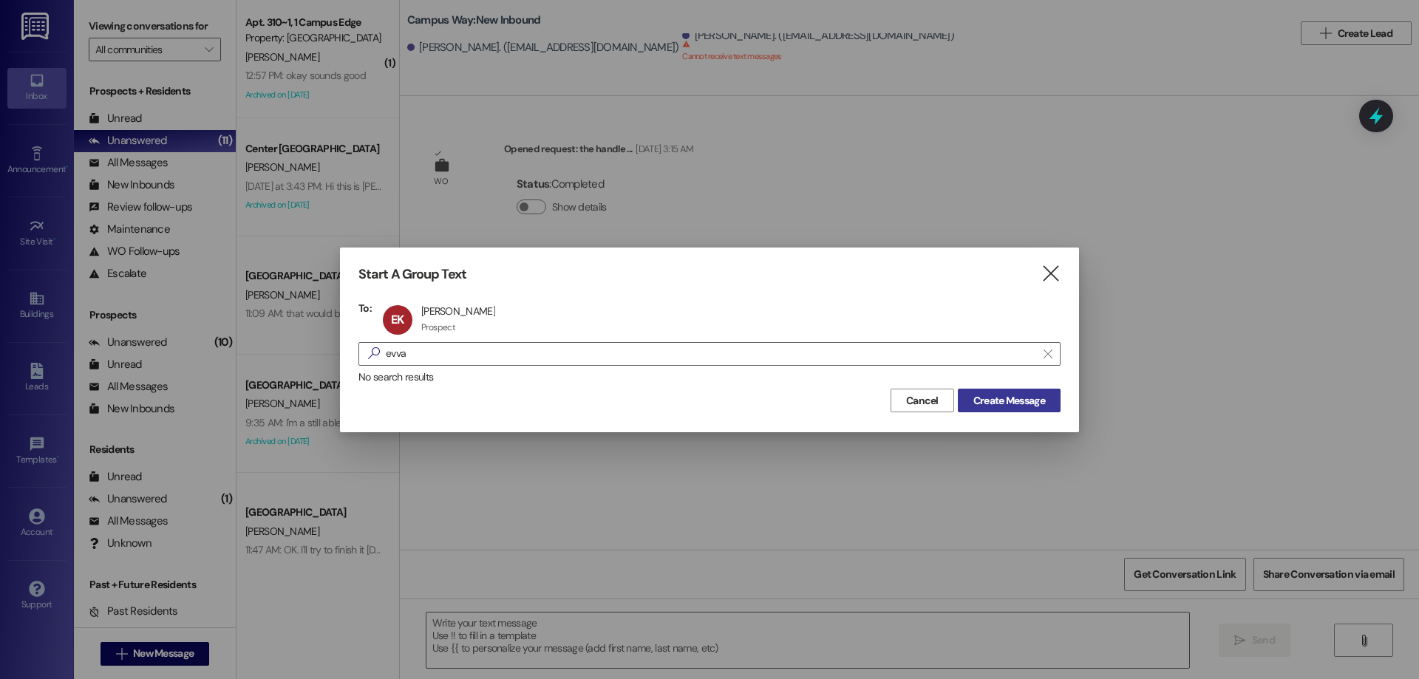
click at [1007, 409] on button "Create Message" at bounding box center [1009, 401] width 103 height 24
click at [1001, 398] on span "Create Message" at bounding box center [1009, 401] width 72 height 16
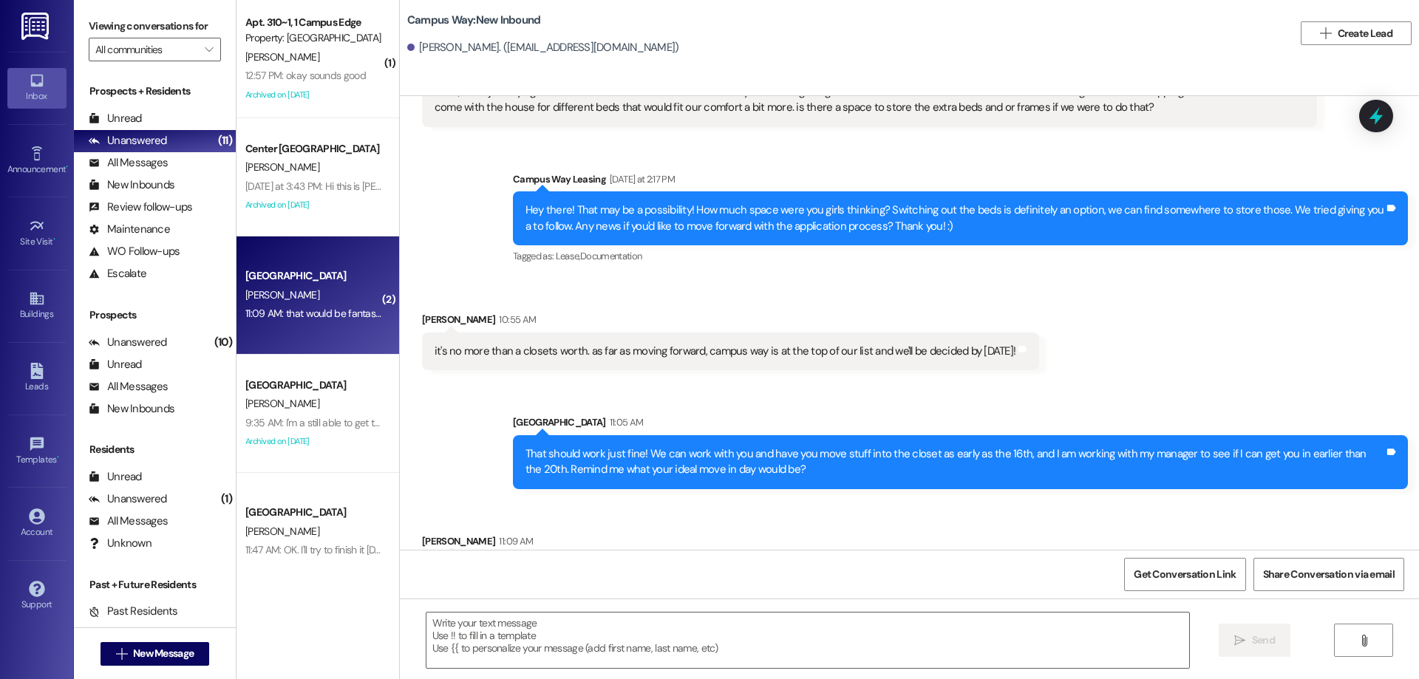
scroll to position [499, 0]
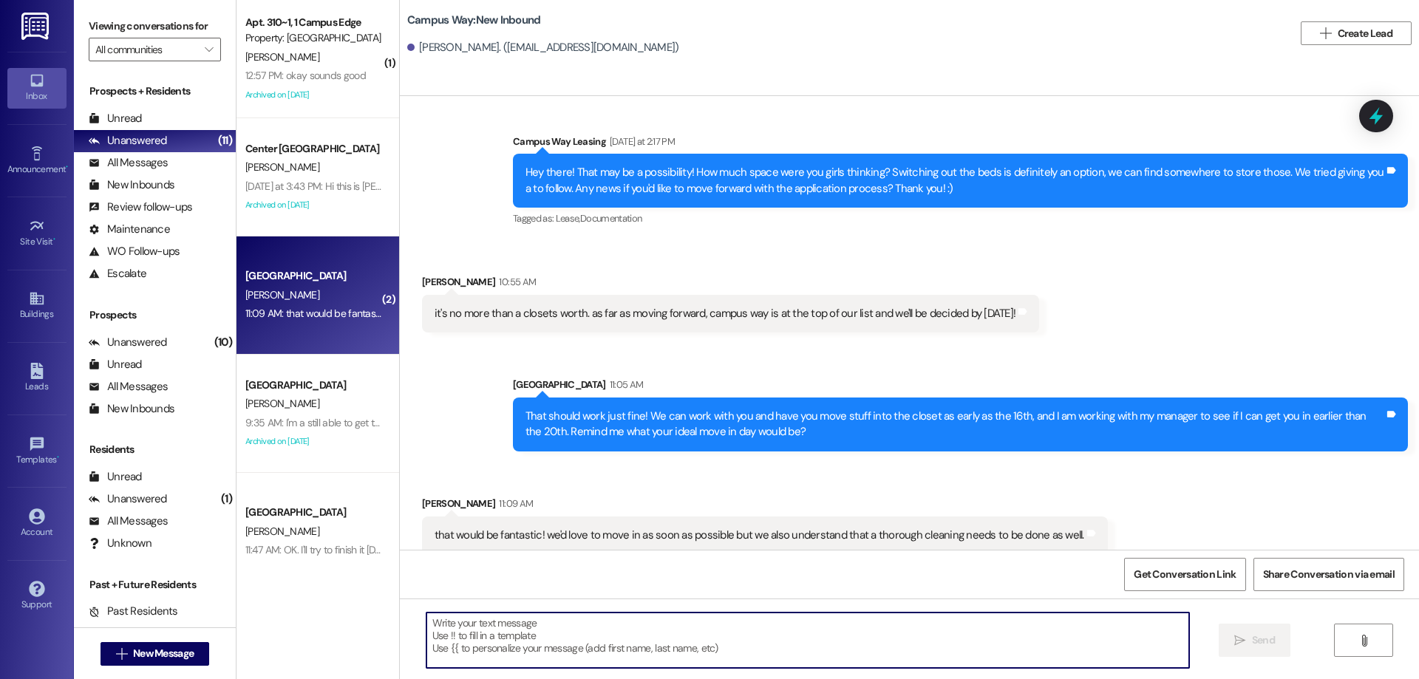
click at [598, 621] on textarea at bounding box center [807, 640] width 763 height 55
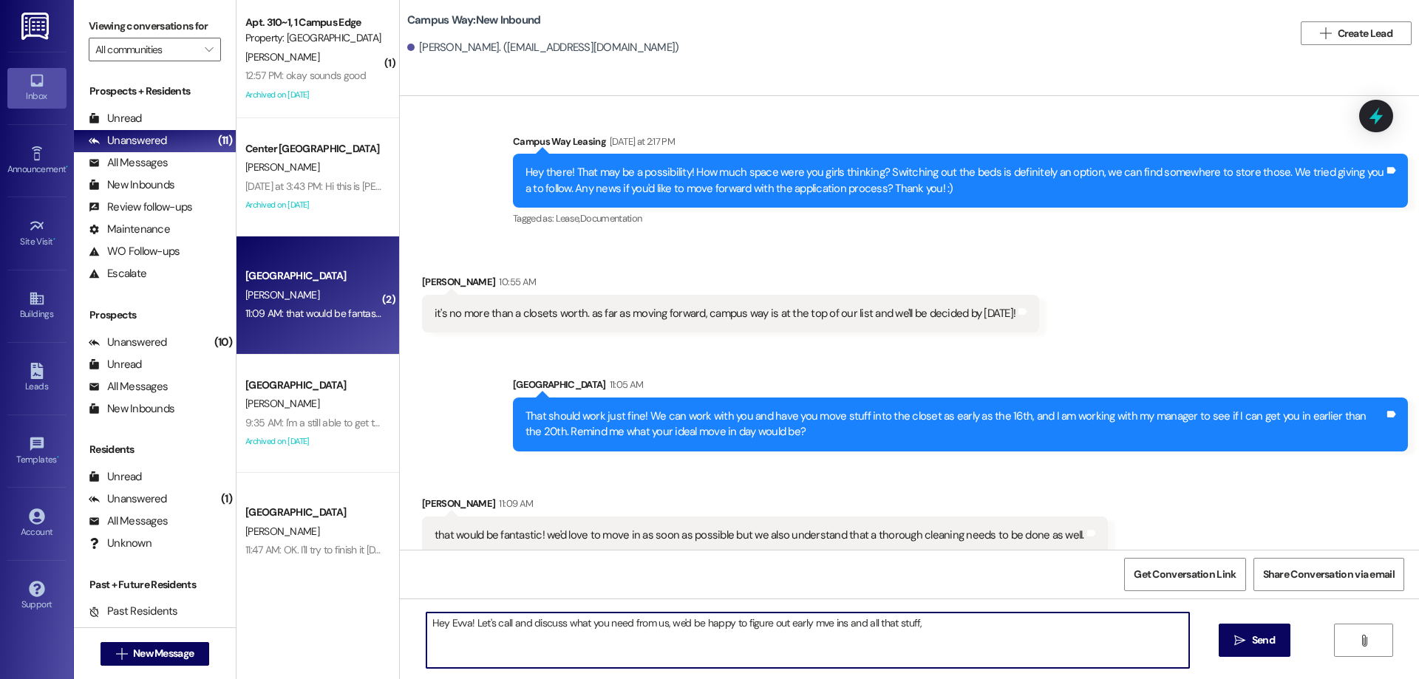
click at [807, 619] on textarea "Hey Evva! Let's call and discuss what you need from us, we'd be happy to figure…" at bounding box center [807, 640] width 763 height 55
click at [936, 629] on textarea "Hey Evva! Let's call and discuss what you need from us, we'd be happy to figure…" at bounding box center [807, 640] width 763 height 55
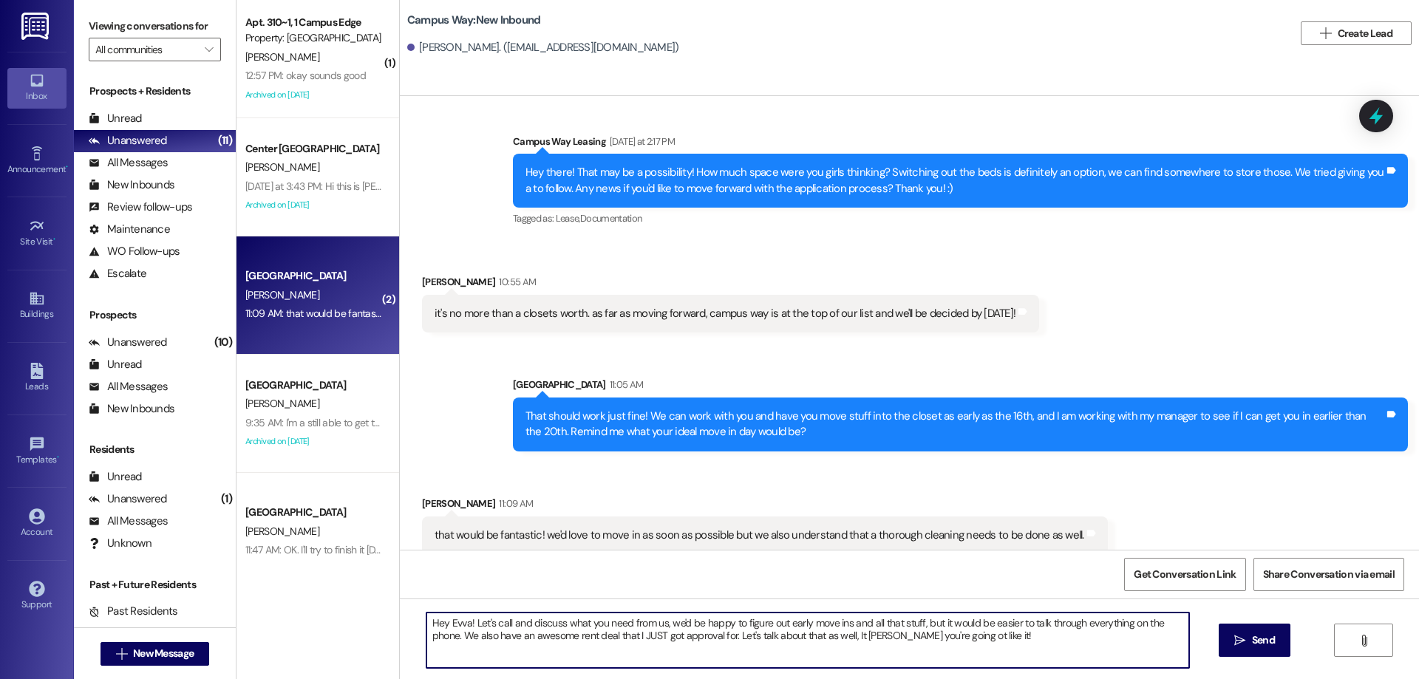
type textarea "Hey Evva! Let's call and discuss what you need from us, we'd be happy to figure…"
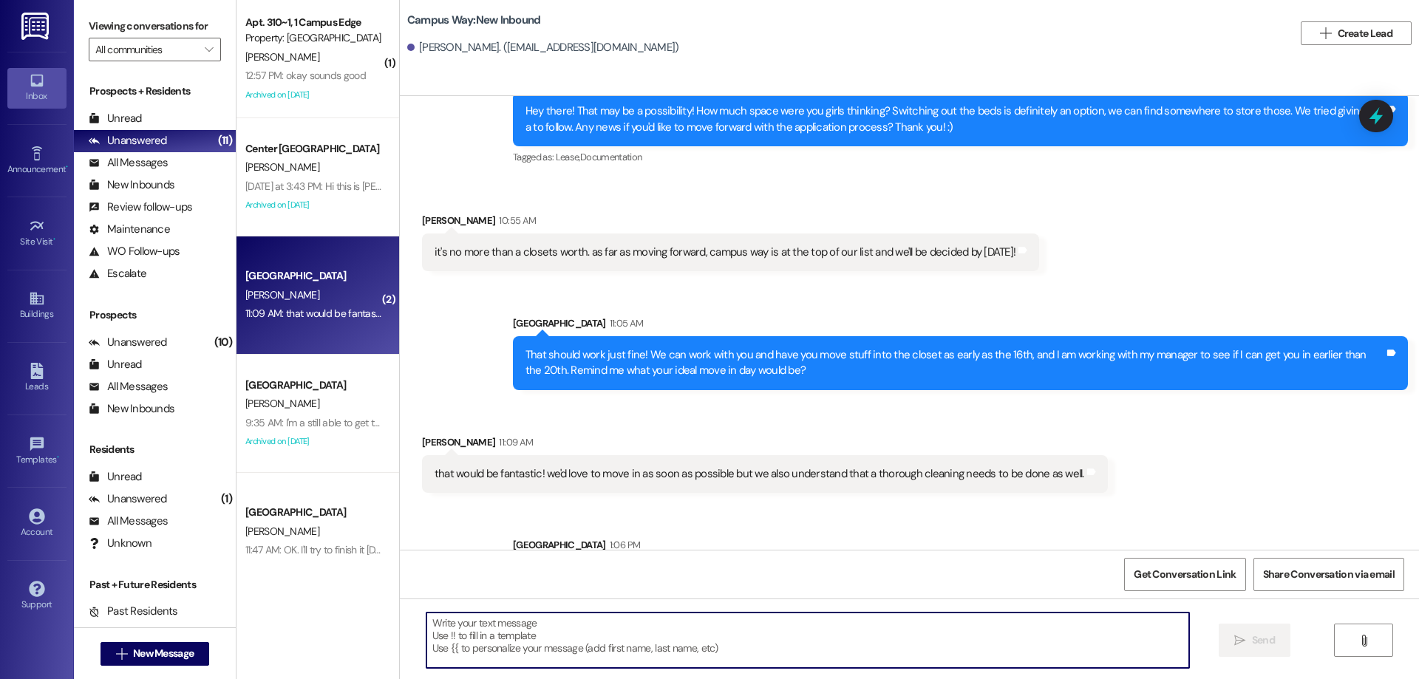
scroll to position [619, 0]
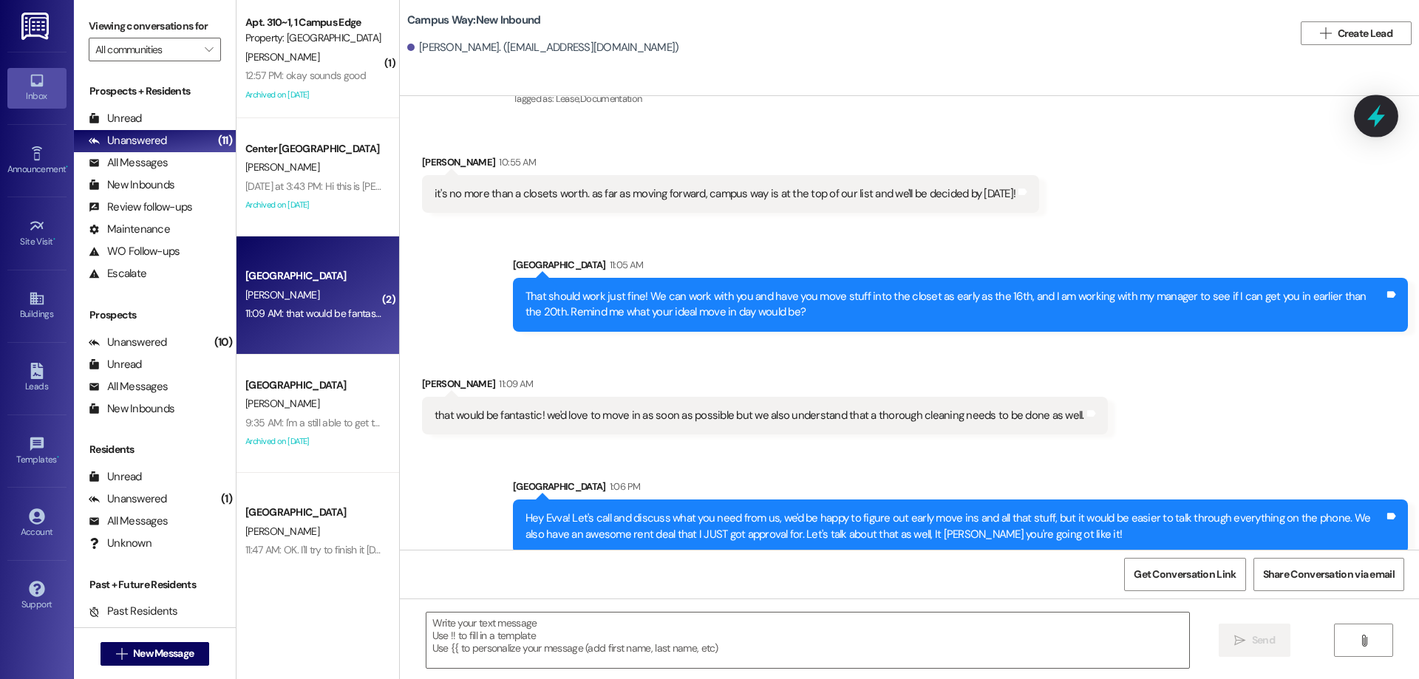
click at [1389, 108] on div at bounding box center [1376, 116] width 44 height 42
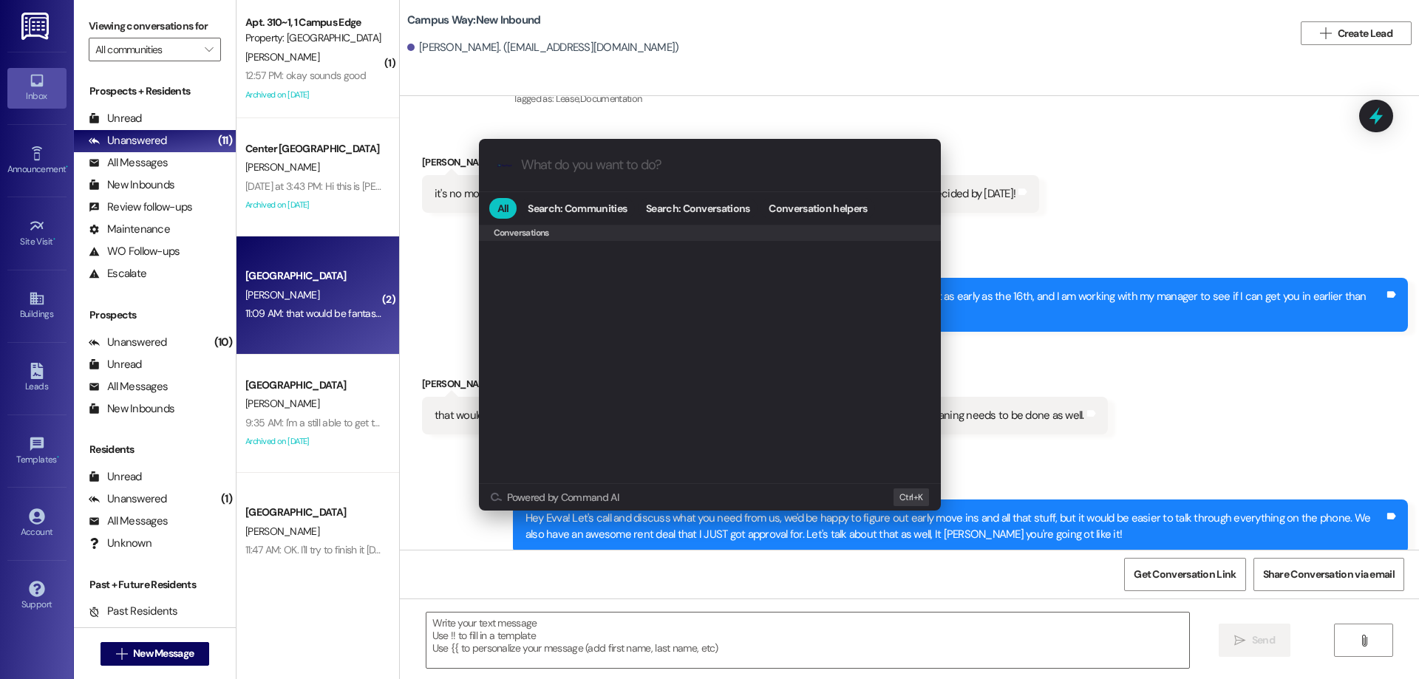
scroll to position [644, 0]
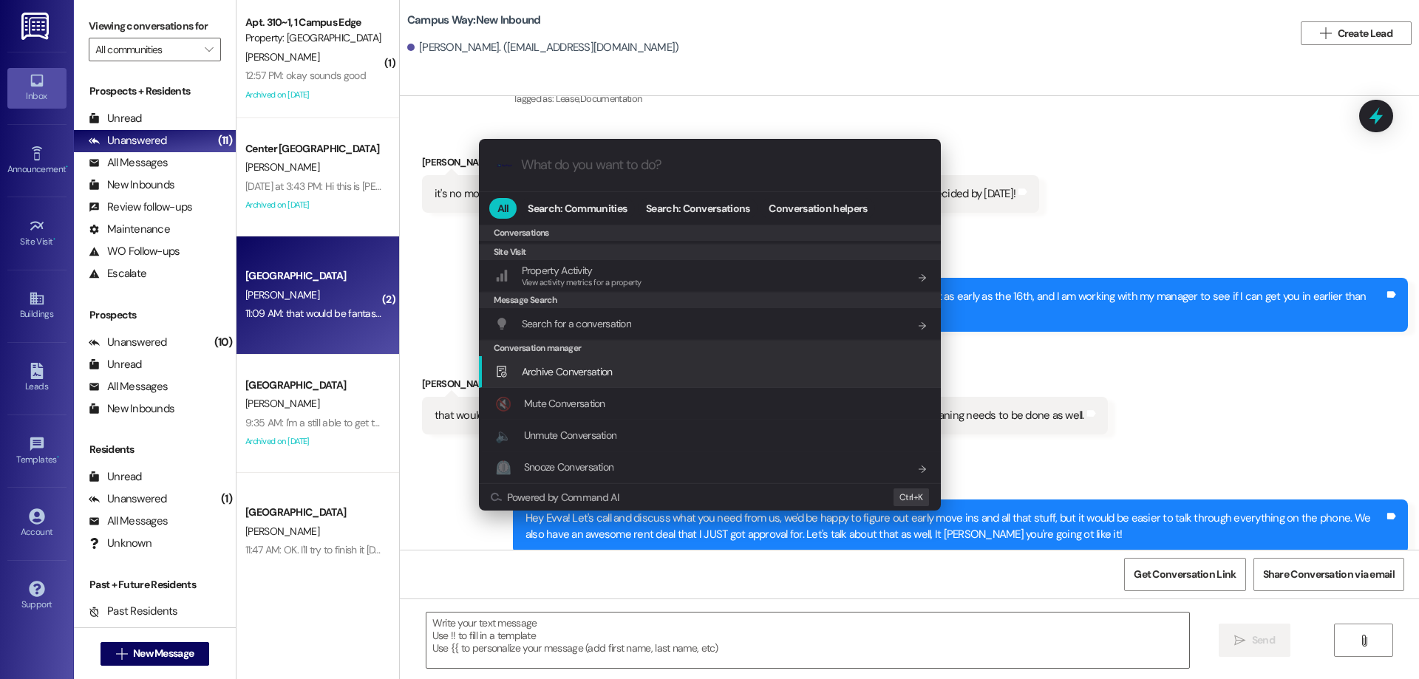
click at [586, 363] on div "Archive Conversation Add shortcut" at bounding box center [710, 372] width 462 height 32
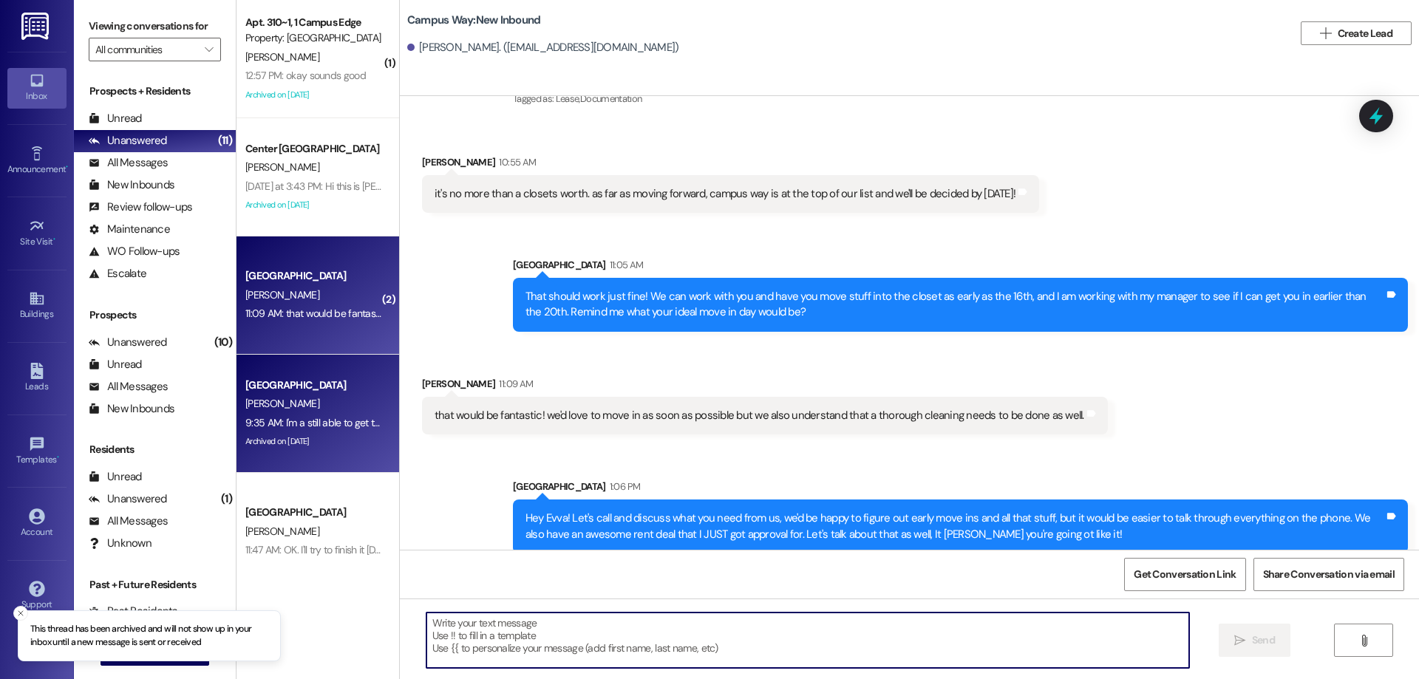
click at [355, 388] on div "[GEOGRAPHIC_DATA]" at bounding box center [313, 386] width 137 height 16
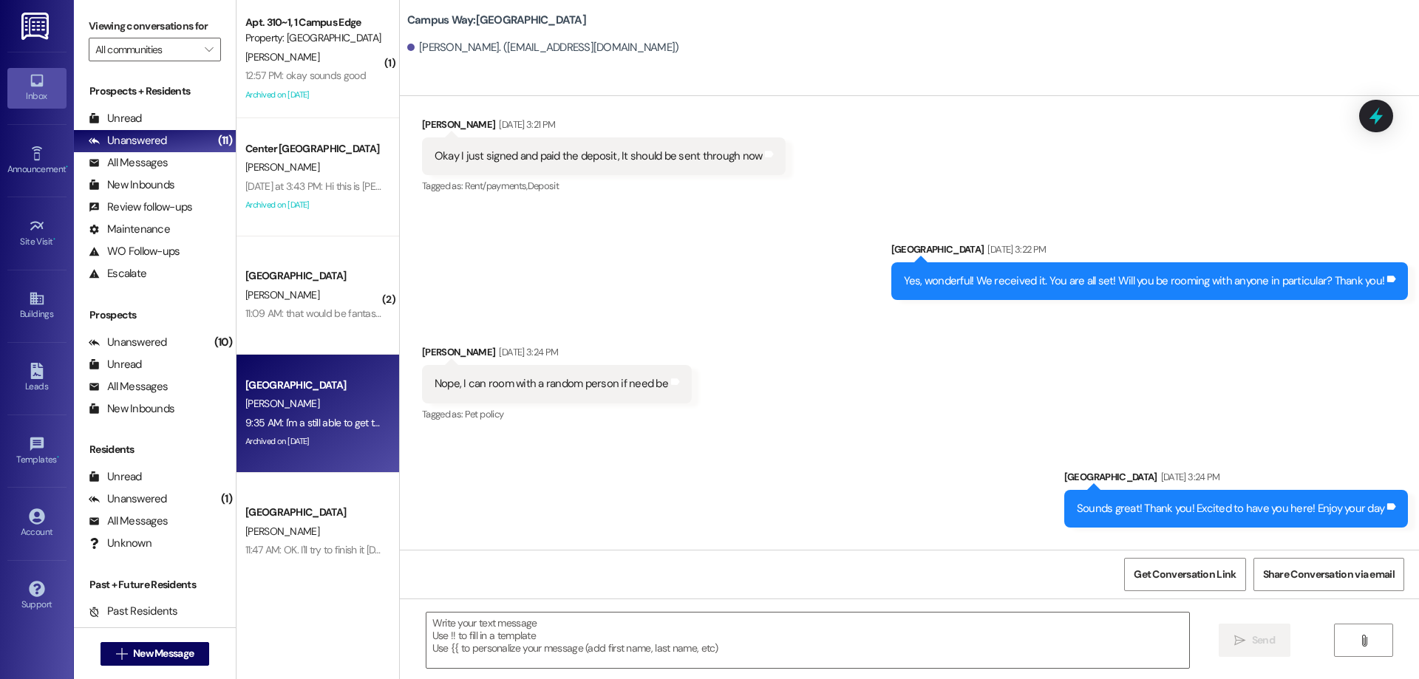
scroll to position [1638, 0]
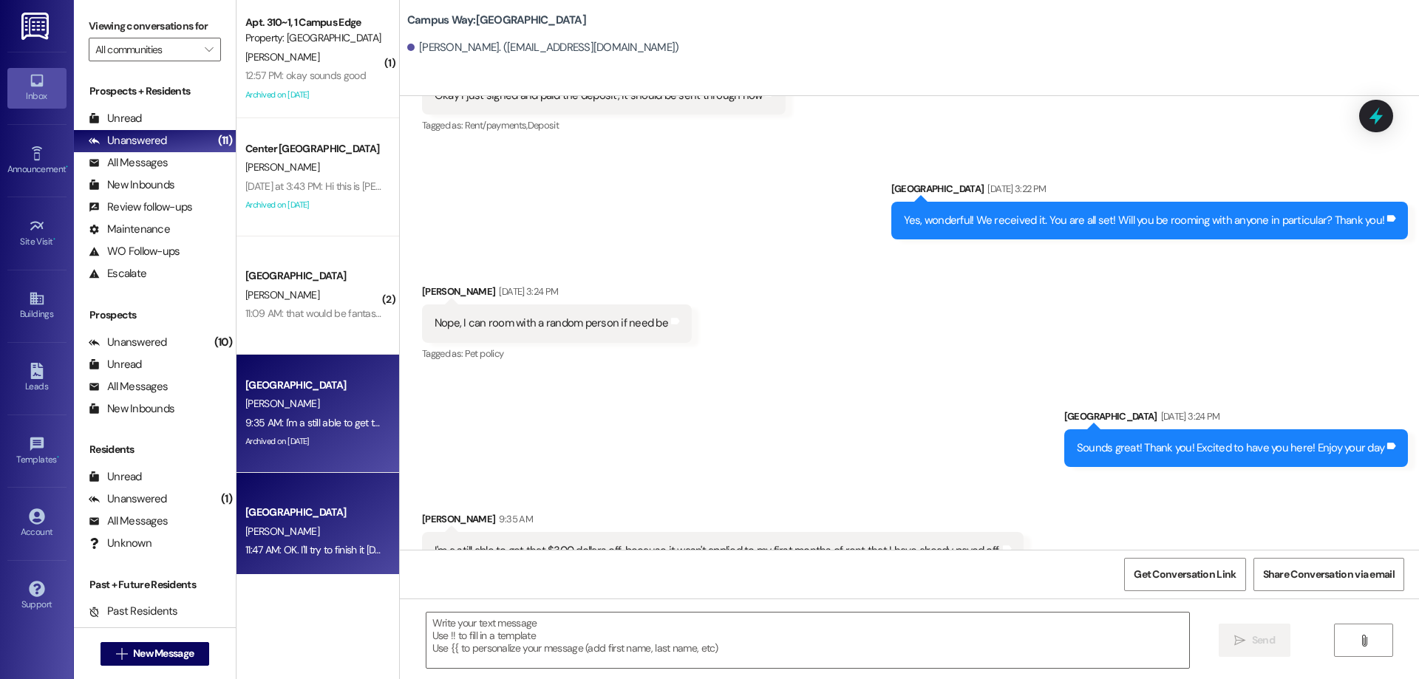
click at [325, 495] on div "[GEOGRAPHIC_DATA][PERSON_NAME] 11:47 AM: OK. I'll try to finish it [DATE]. If i…" at bounding box center [318, 532] width 163 height 118
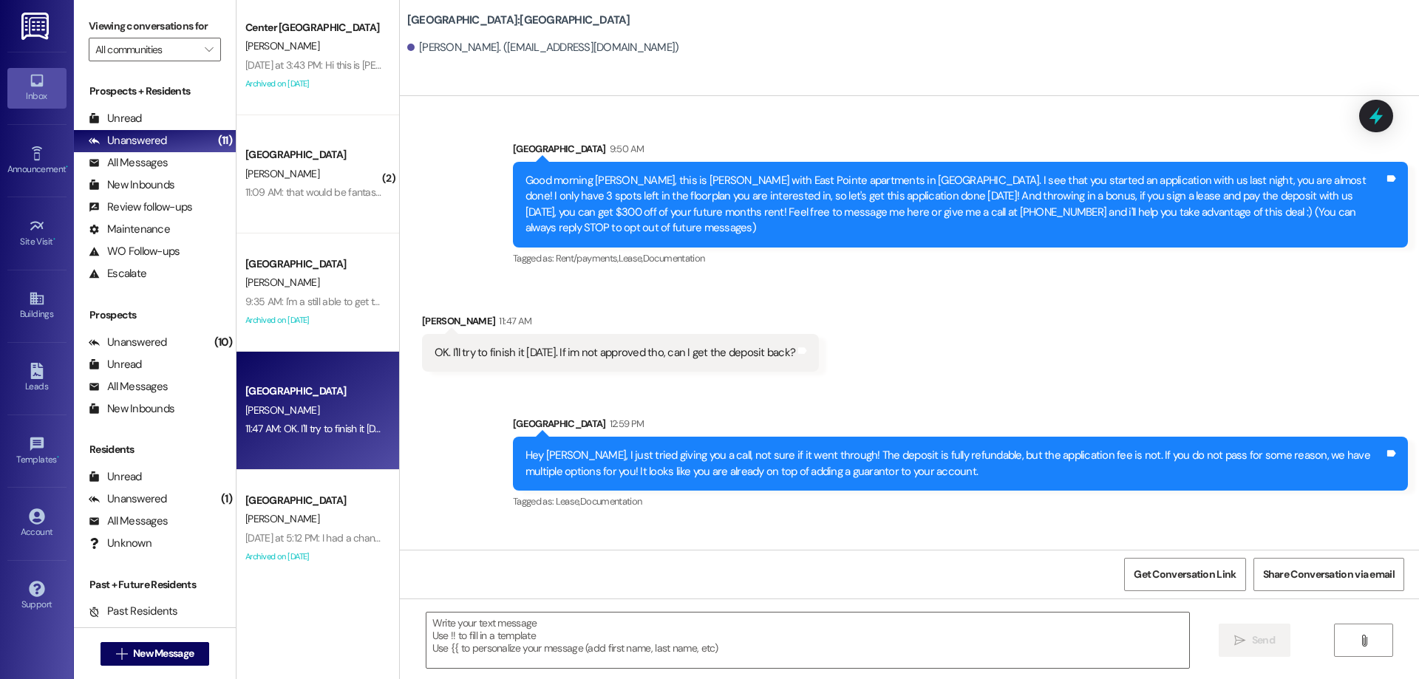
scroll to position [443, 0]
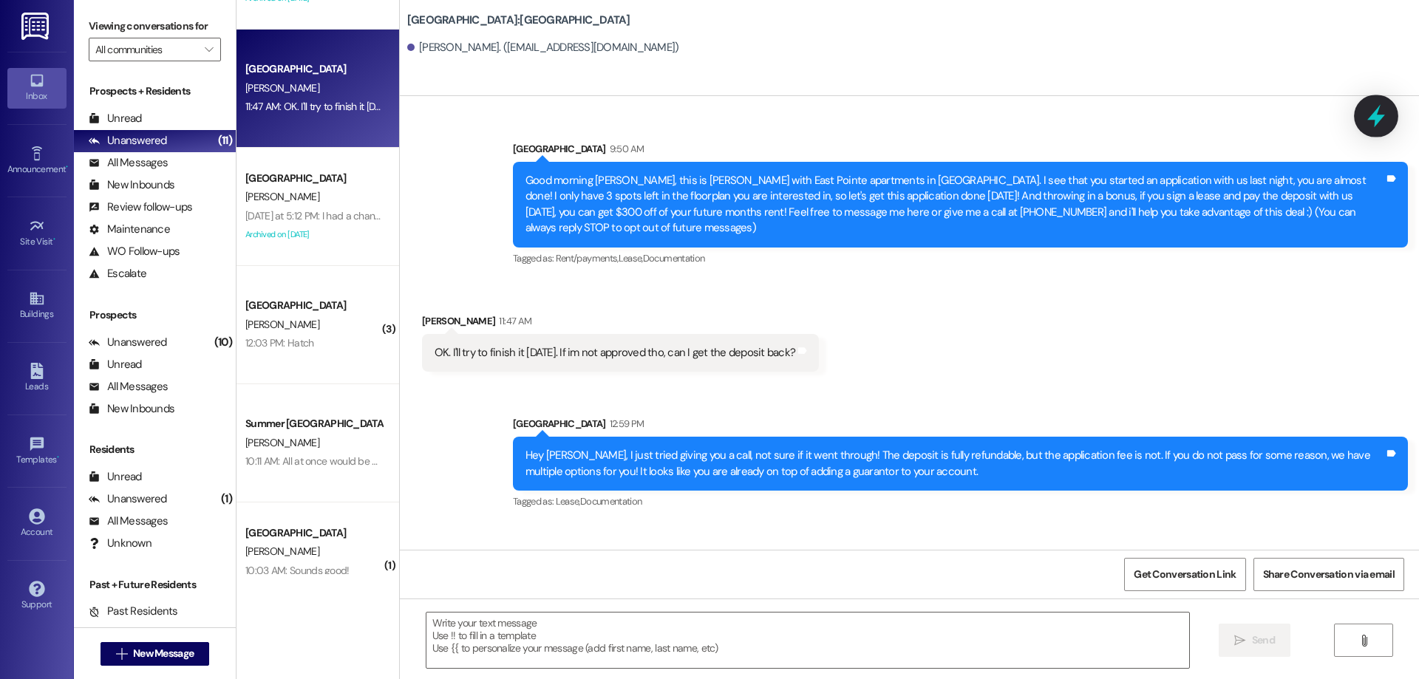
click at [1367, 120] on icon at bounding box center [1376, 115] width 25 height 25
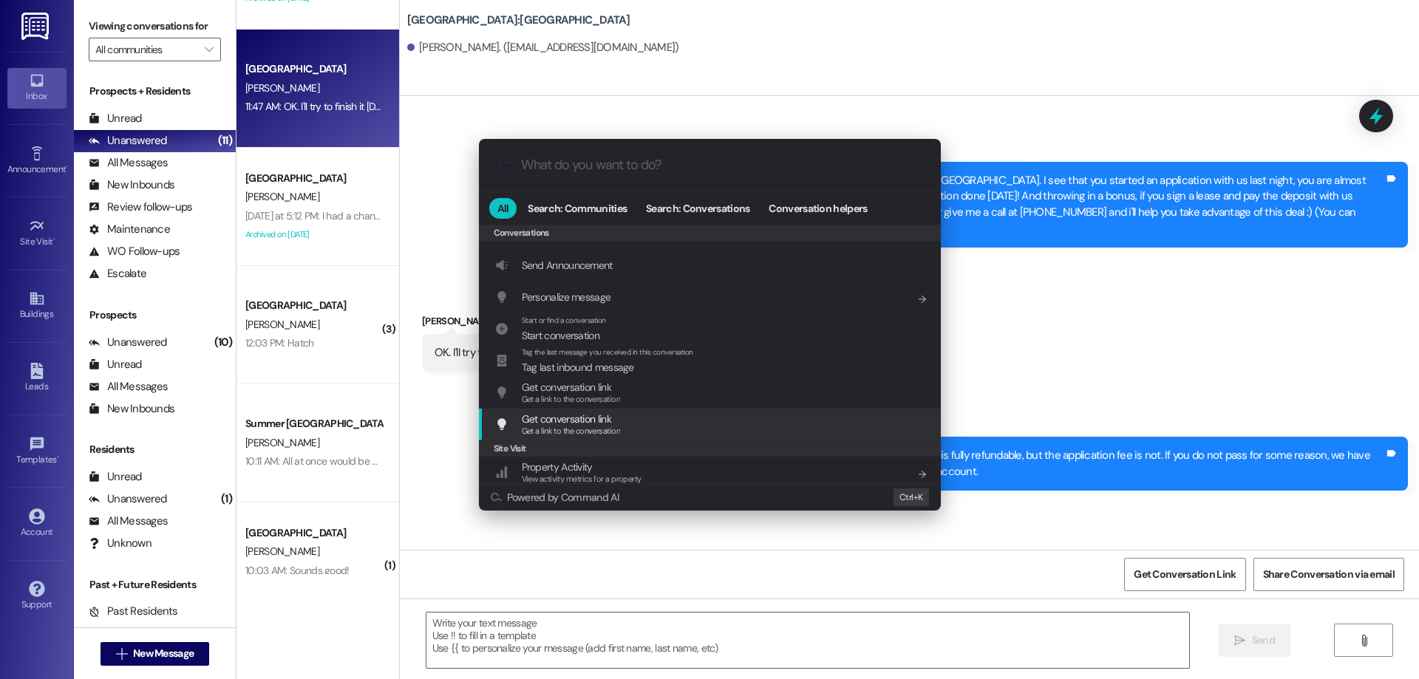
scroll to position [644, 0]
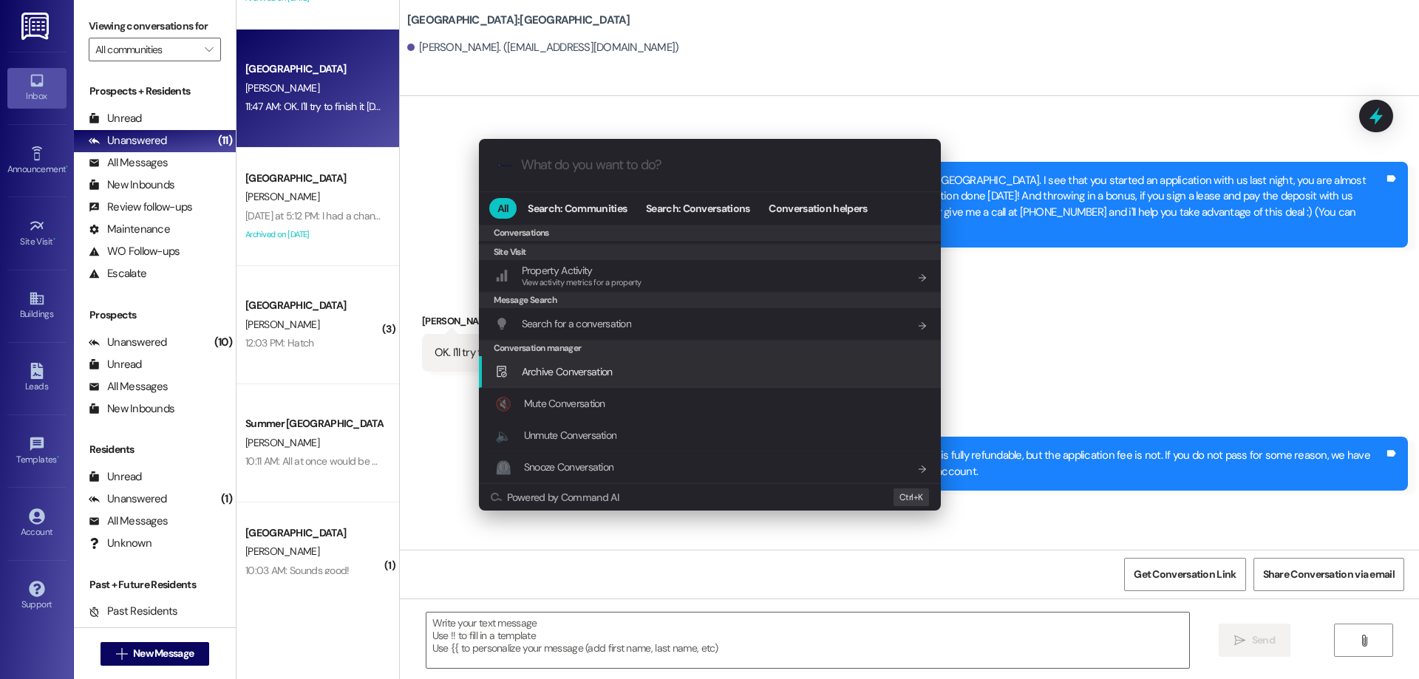
click at [679, 384] on div "Archive Conversation Add shortcut" at bounding box center [710, 372] width 462 height 32
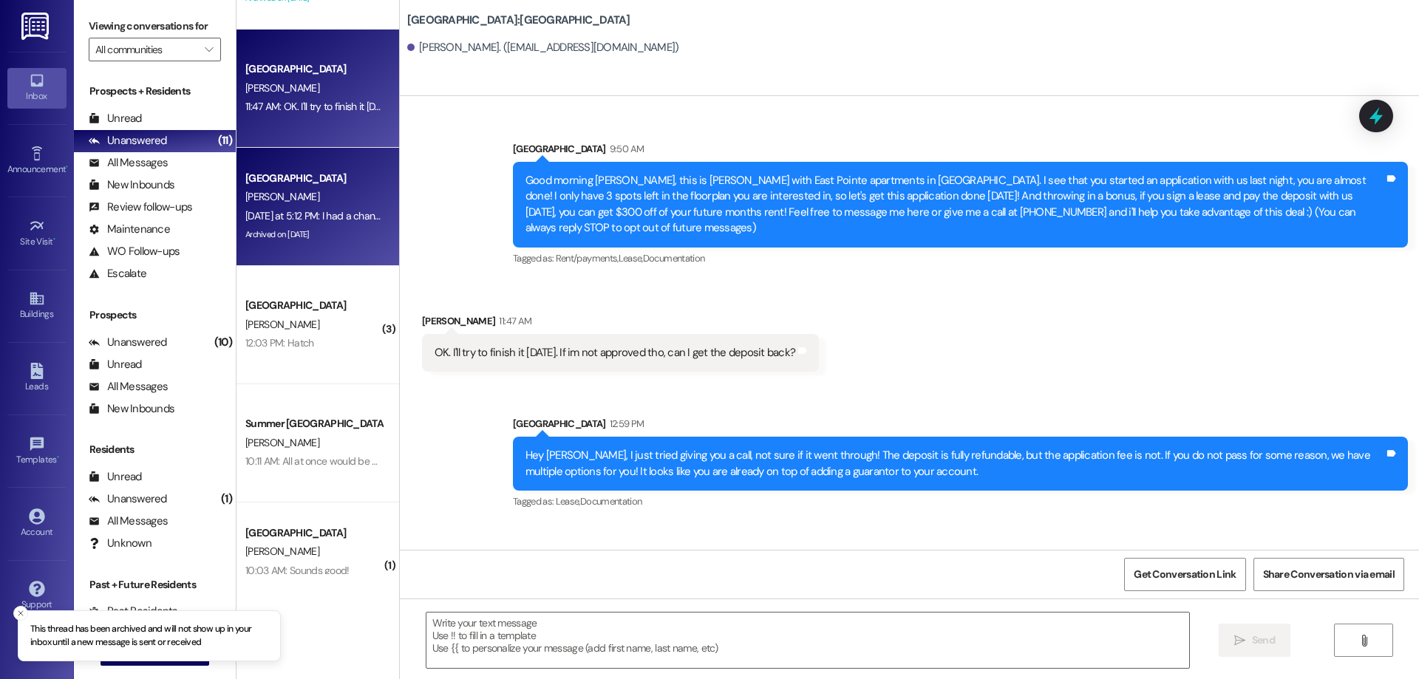
click at [248, 203] on span "[PERSON_NAME]" at bounding box center [282, 196] width 74 height 13
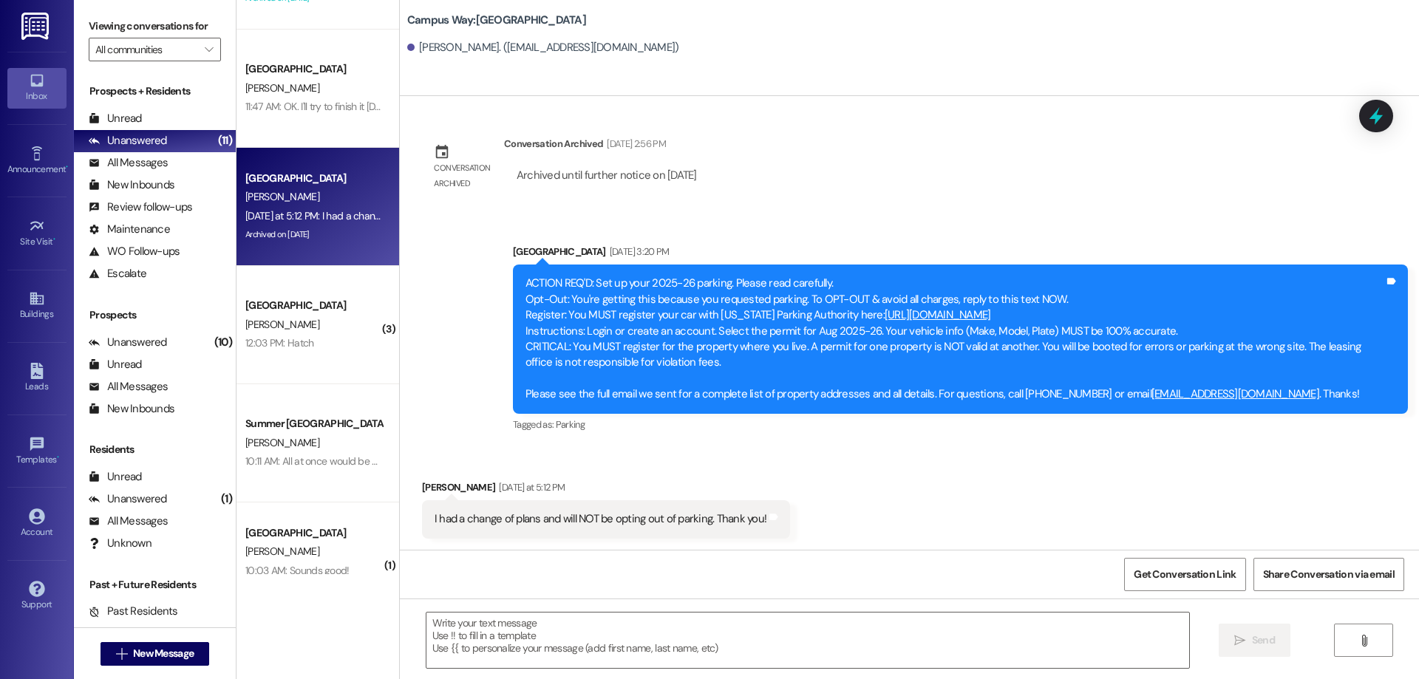
scroll to position [600, 0]
click at [579, 644] on textarea at bounding box center [807, 640] width 763 height 55
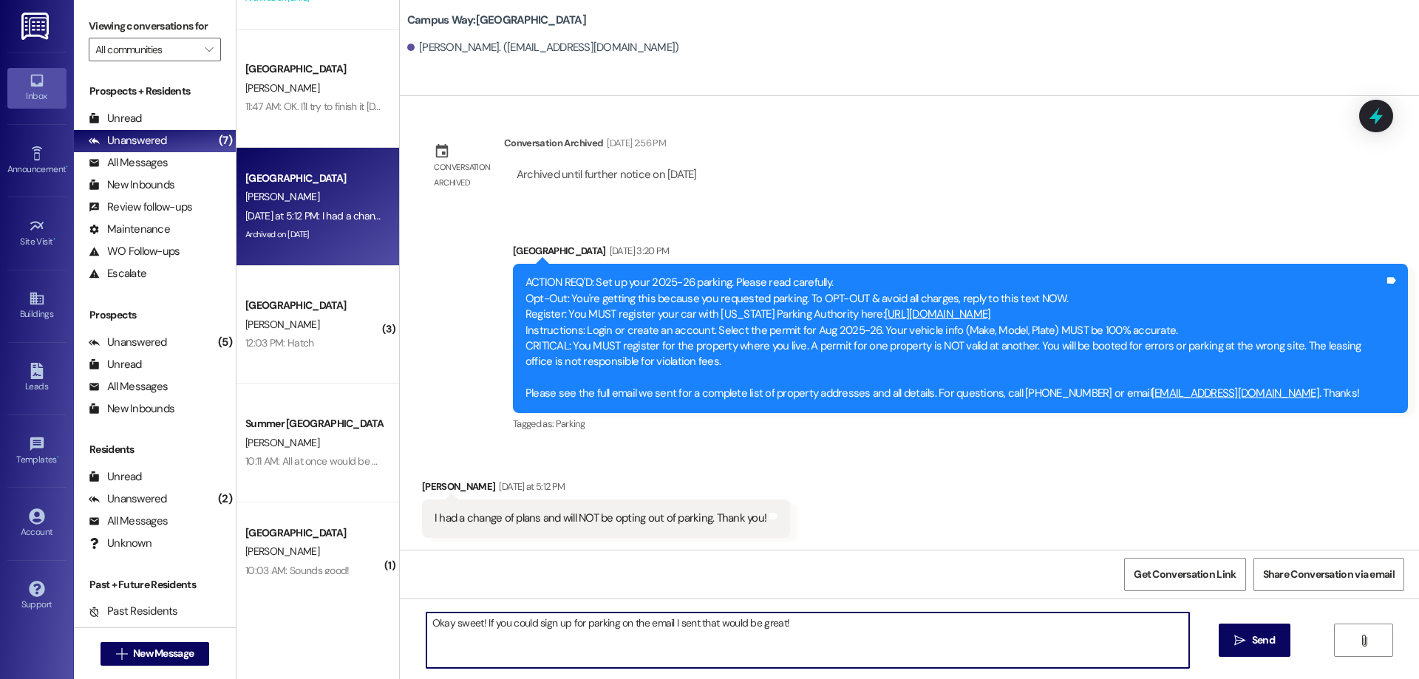
type textarea "Okay sweet! If you could sign up for parking on the email I sent that would be …"
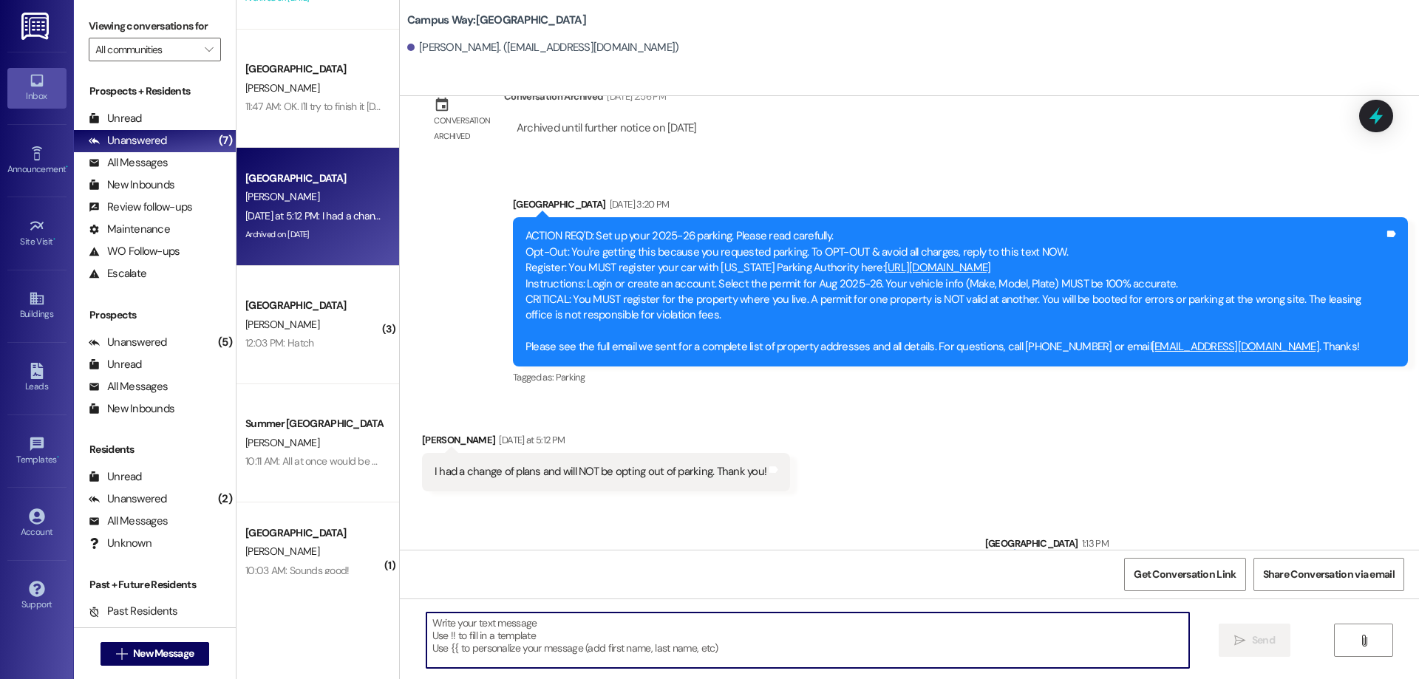
scroll to position [703, 0]
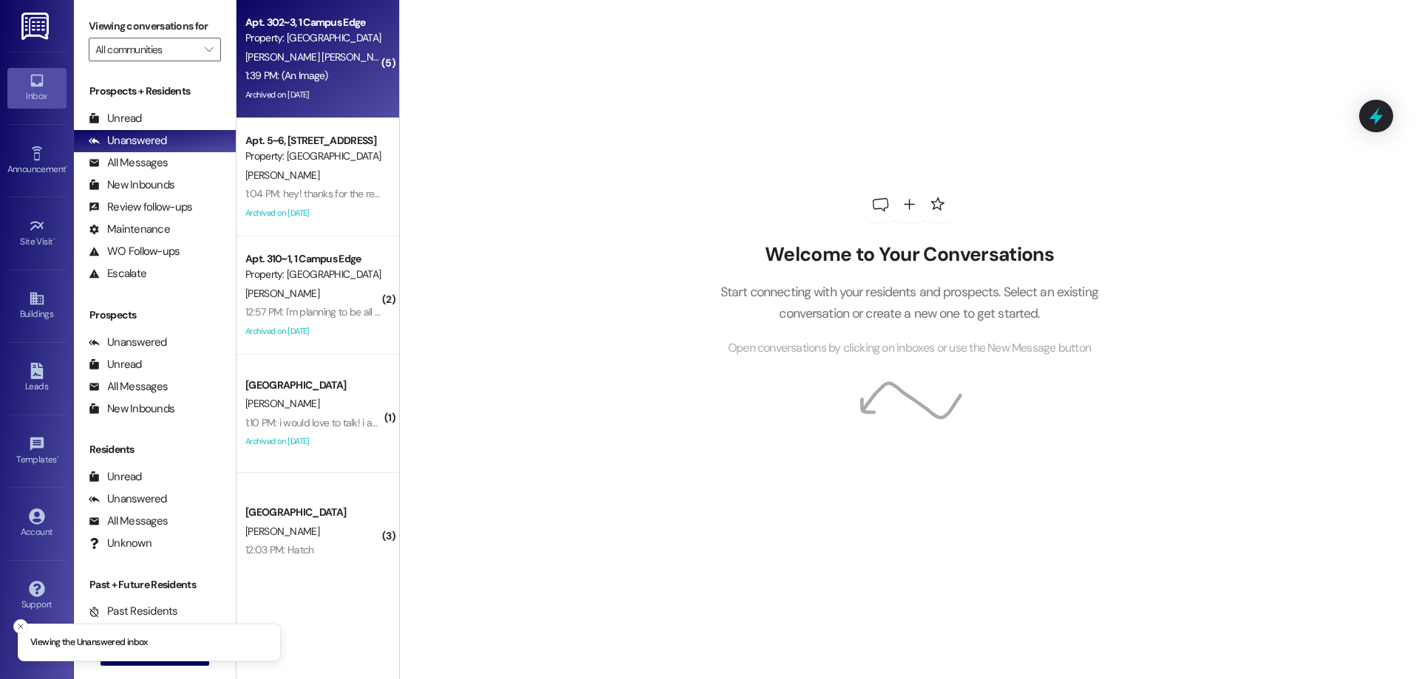
click at [311, 50] on span "J. Rodrigues Pimentel" at bounding box center [320, 56] width 150 height 13
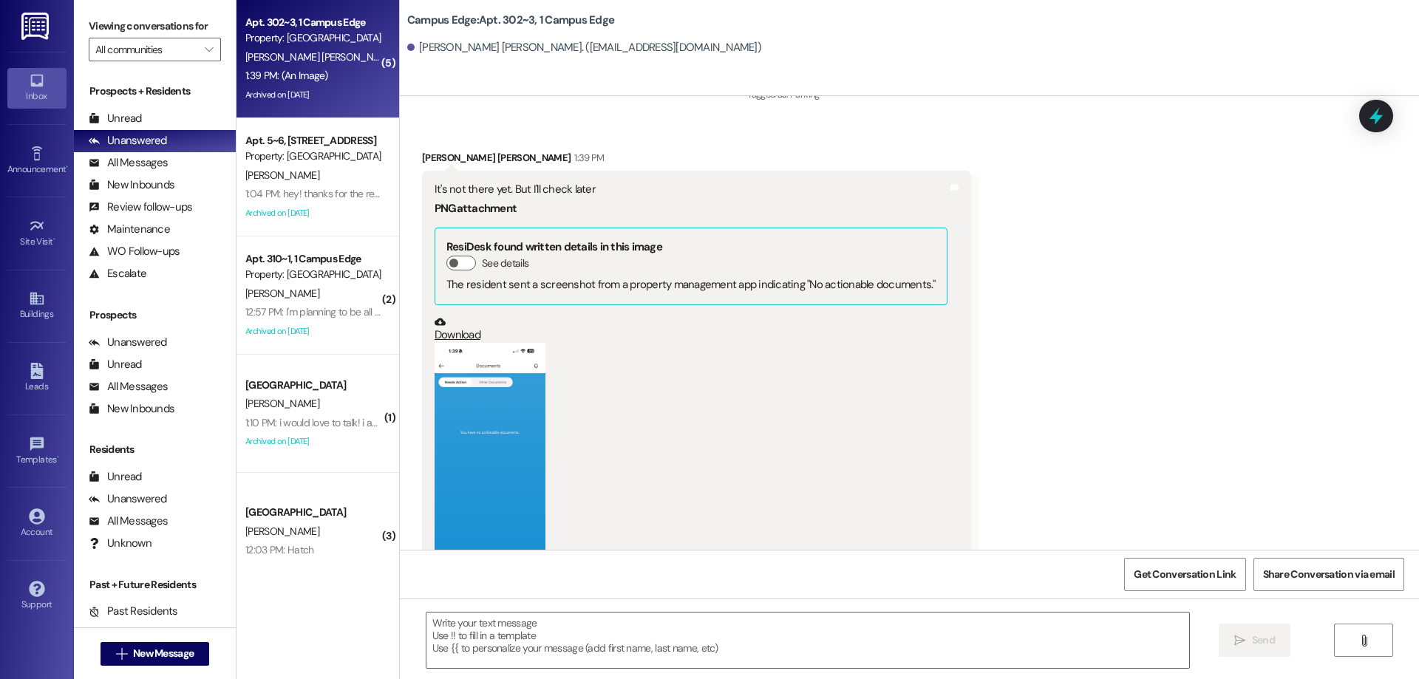
scroll to position [24646, 0]
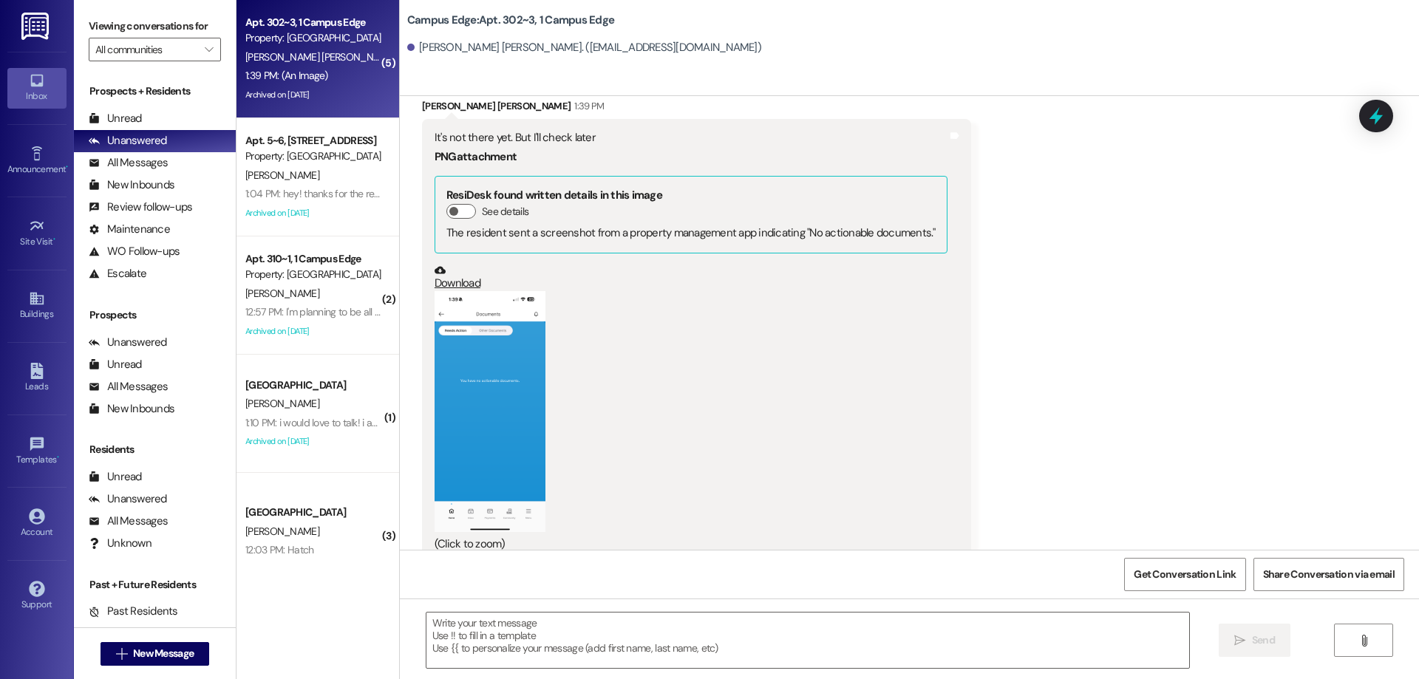
click at [455, 374] on button "Zoom image" at bounding box center [490, 411] width 111 height 241
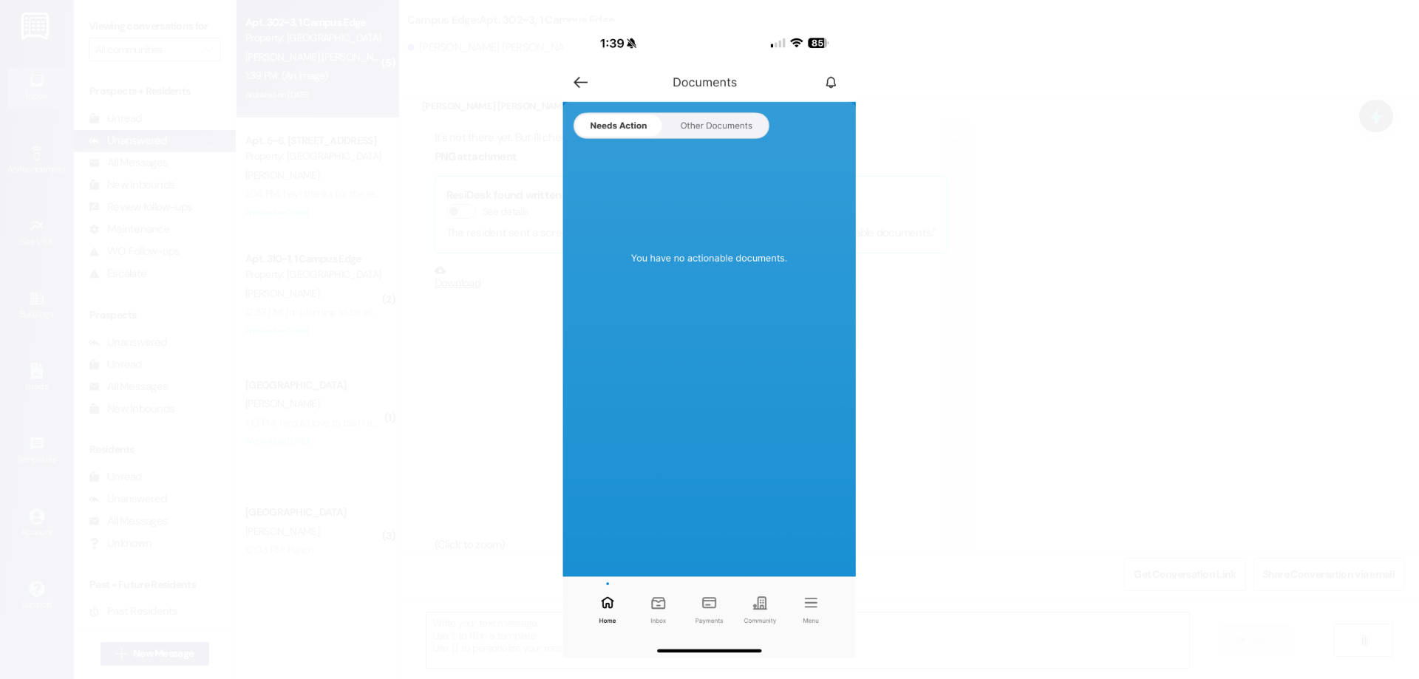
click at [1173, 211] on button "Unzoom image" at bounding box center [709, 339] width 1419 height 679
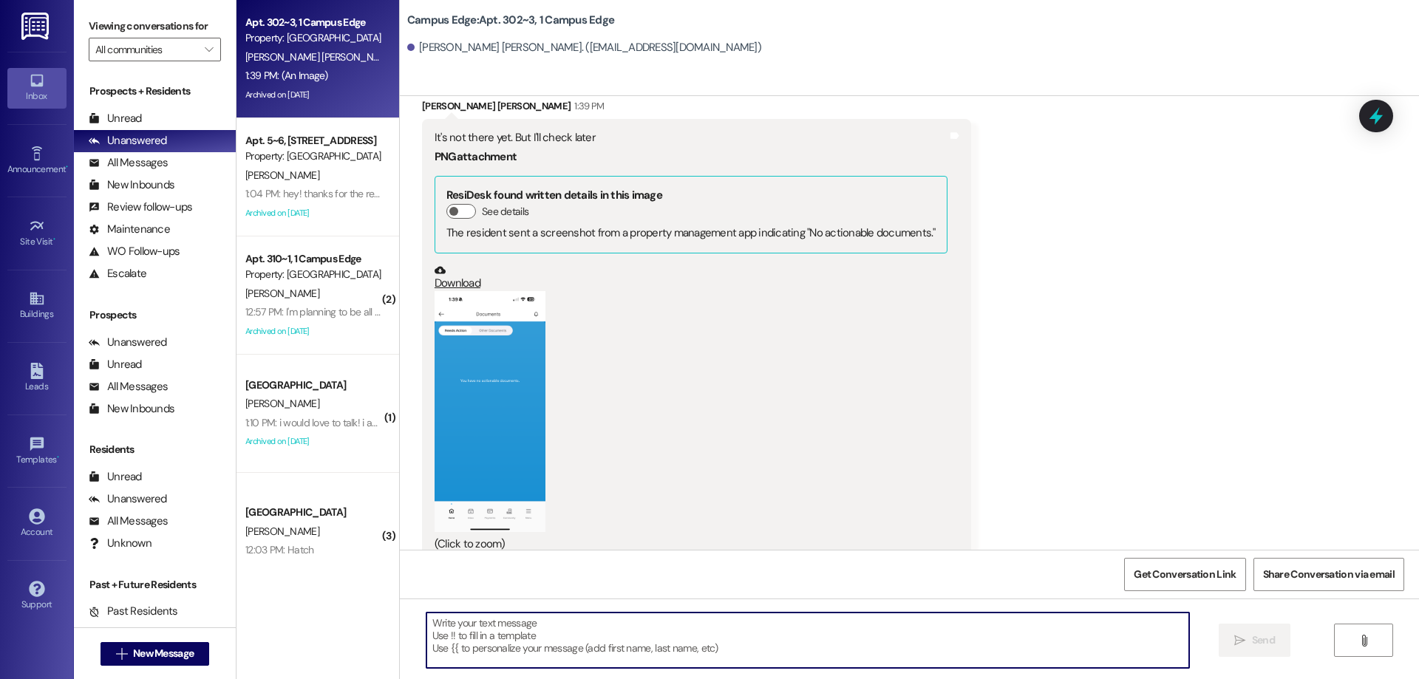
click at [628, 627] on textarea at bounding box center [807, 640] width 763 height 55
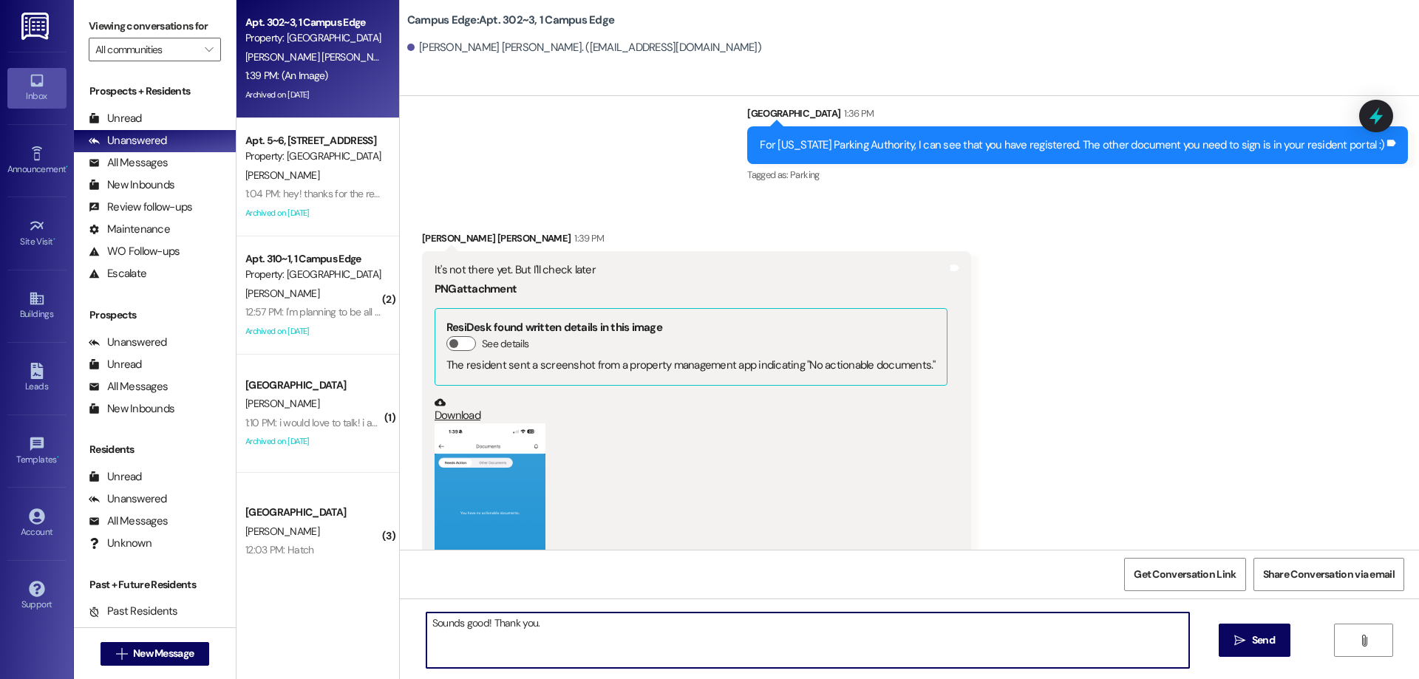
scroll to position [24498, 0]
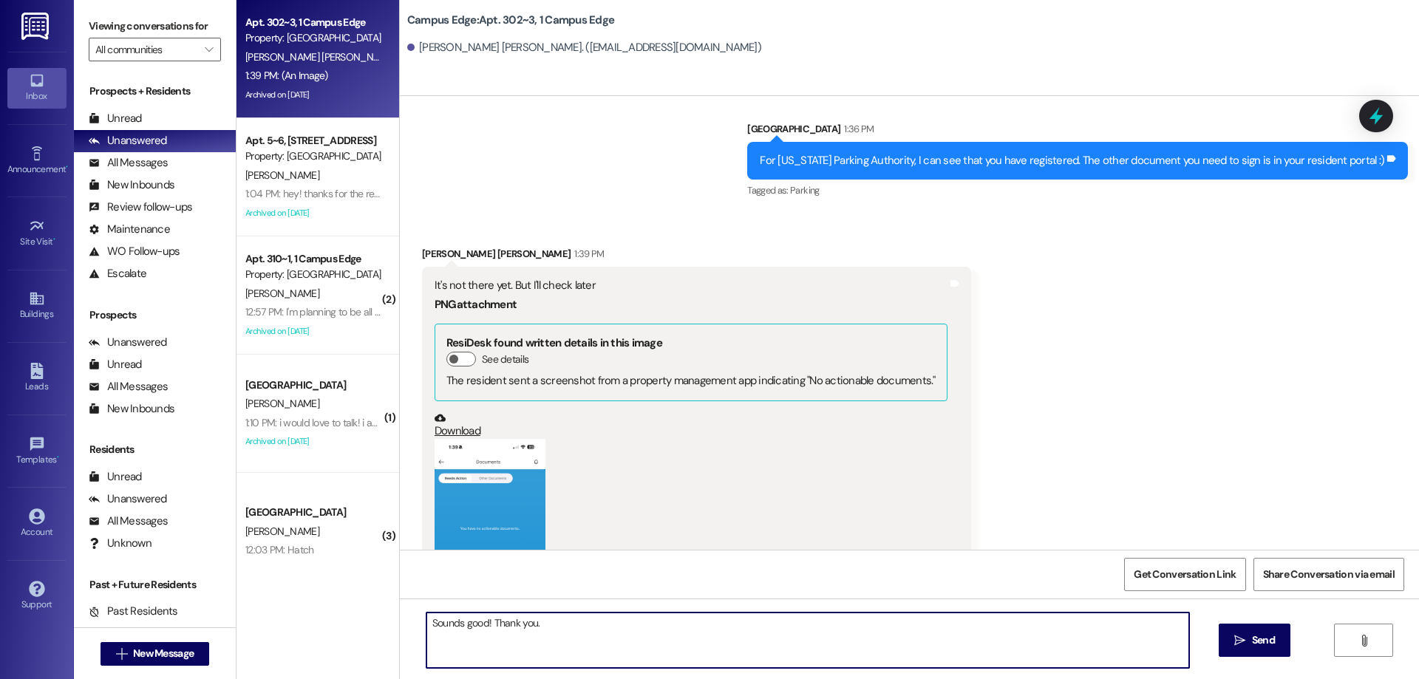
type textarea "Sounds good! Thank you."
